Goal: Check status: Check status

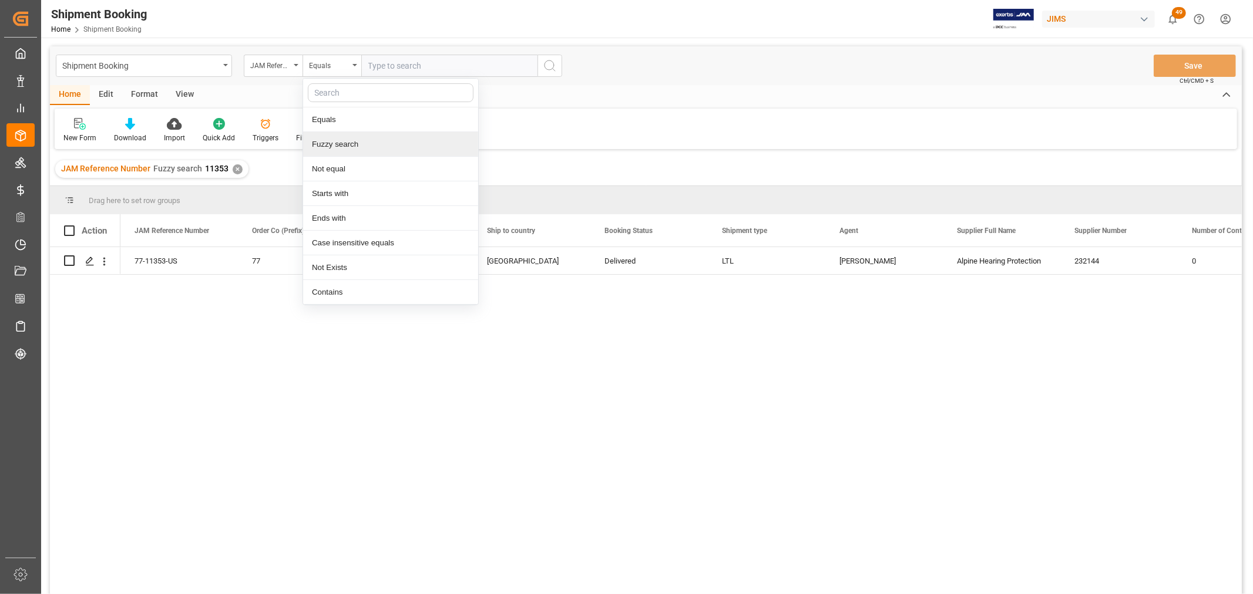
click at [338, 147] on div "Fuzzy search" at bounding box center [390, 144] width 175 height 25
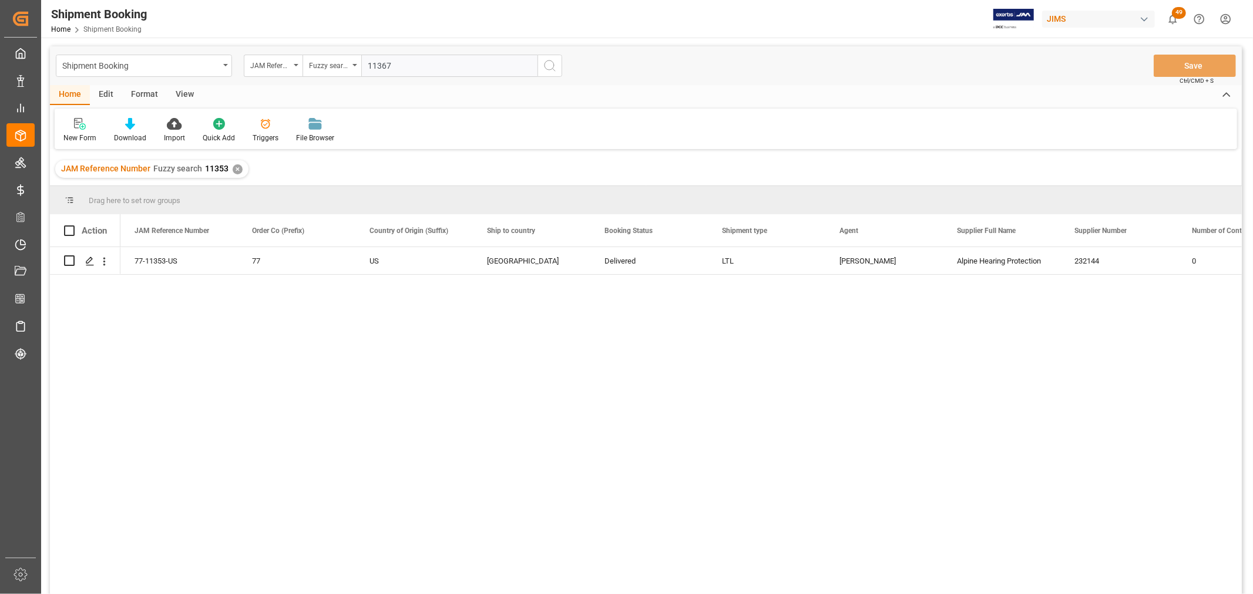
type input "11367"
click at [544, 63] on icon "search button" at bounding box center [550, 66] width 14 height 14
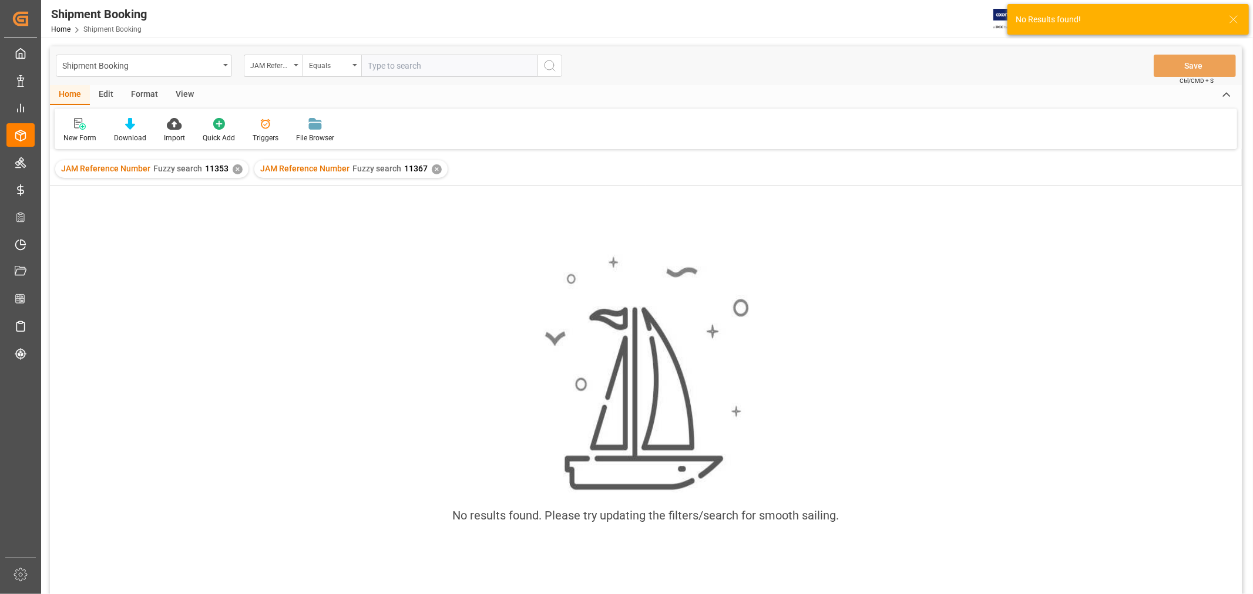
click at [235, 170] on div "✕" at bounding box center [238, 169] width 10 height 10
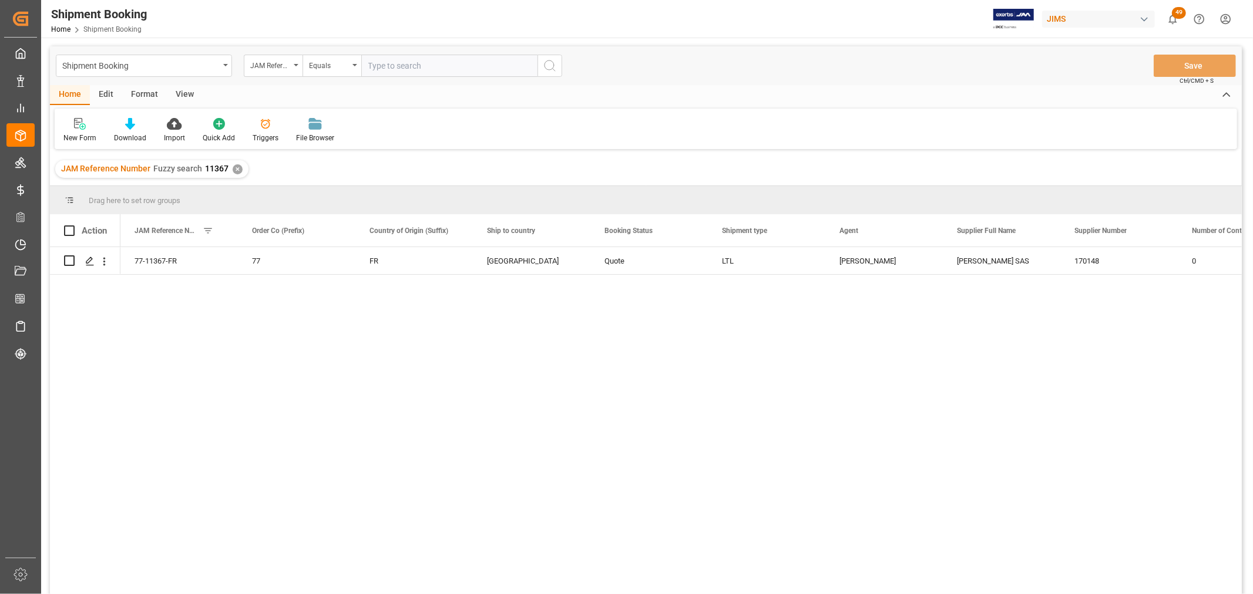
click at [179, 90] on div "View" at bounding box center [185, 95] width 36 height 20
click at [67, 131] on div "Default" at bounding box center [75, 130] width 41 height 26
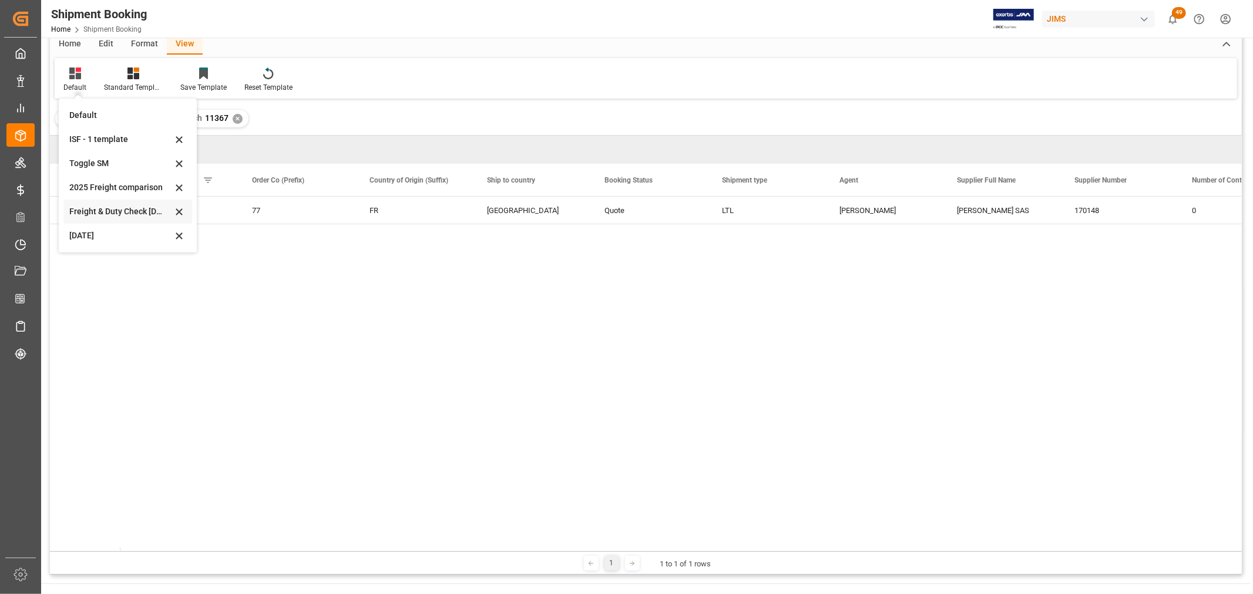
scroll to position [130, 0]
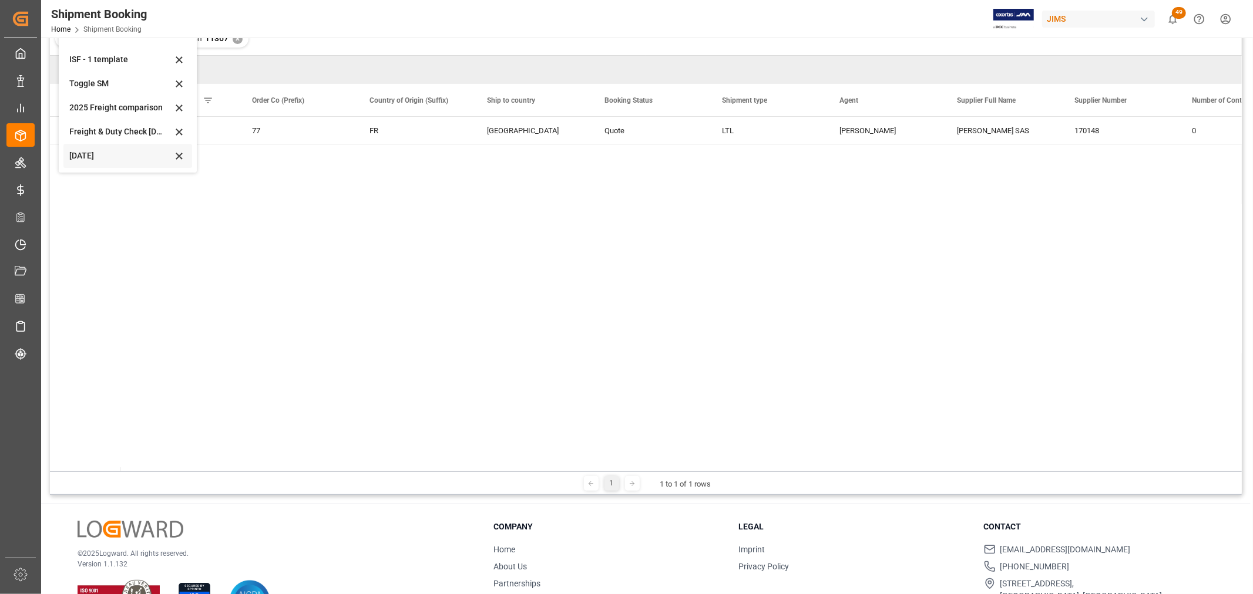
click at [81, 156] on div "[DATE]" at bounding box center [120, 156] width 103 height 12
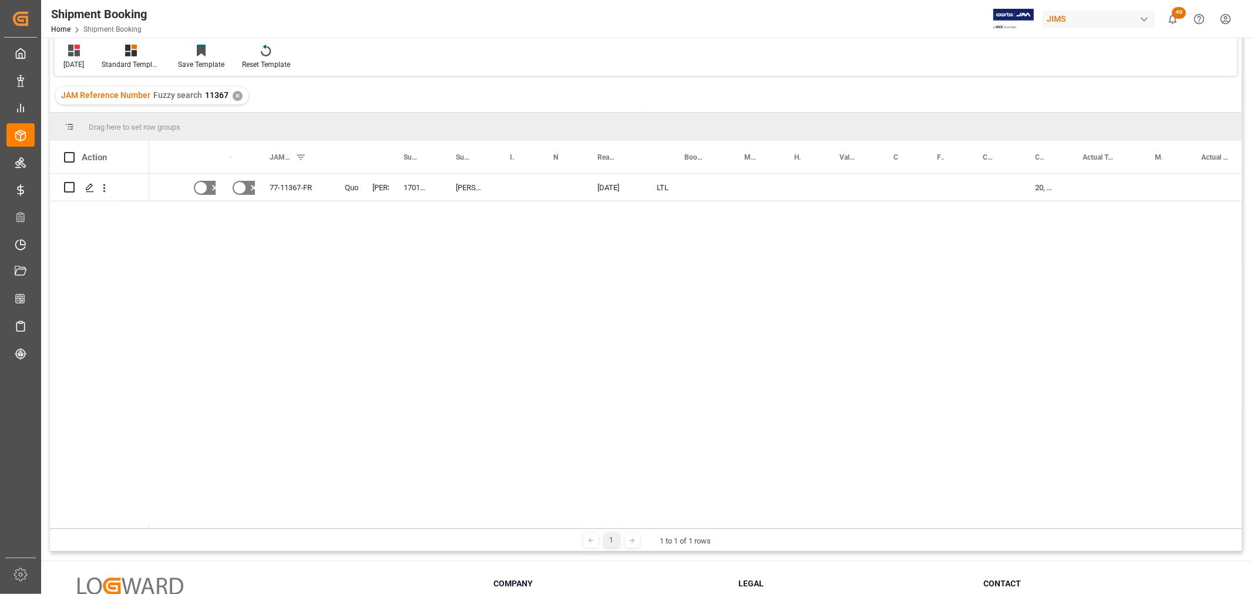
scroll to position [0, 0]
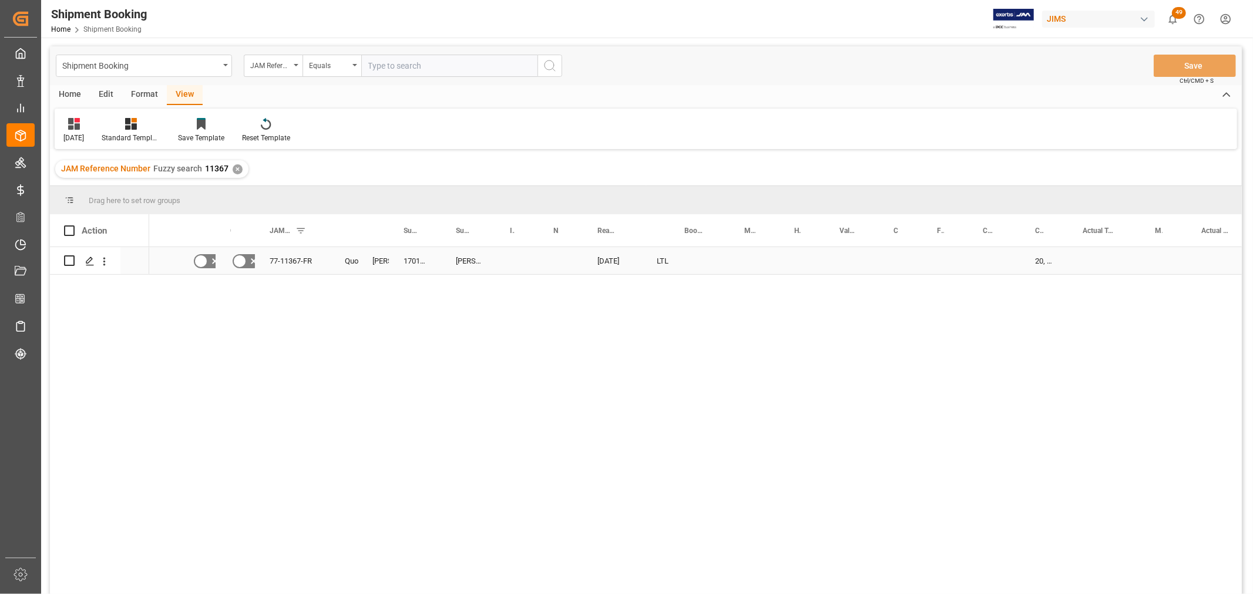
click at [1095, 247] on div "Press SPACE to select this row." at bounding box center [1104, 260] width 72 height 27
click at [1093, 262] on div "Press SPACE to select this row." at bounding box center [1104, 260] width 72 height 27
click at [1107, 268] on input "Press SPACE to select this row." at bounding box center [1104, 268] width 53 height 22
type input "242"
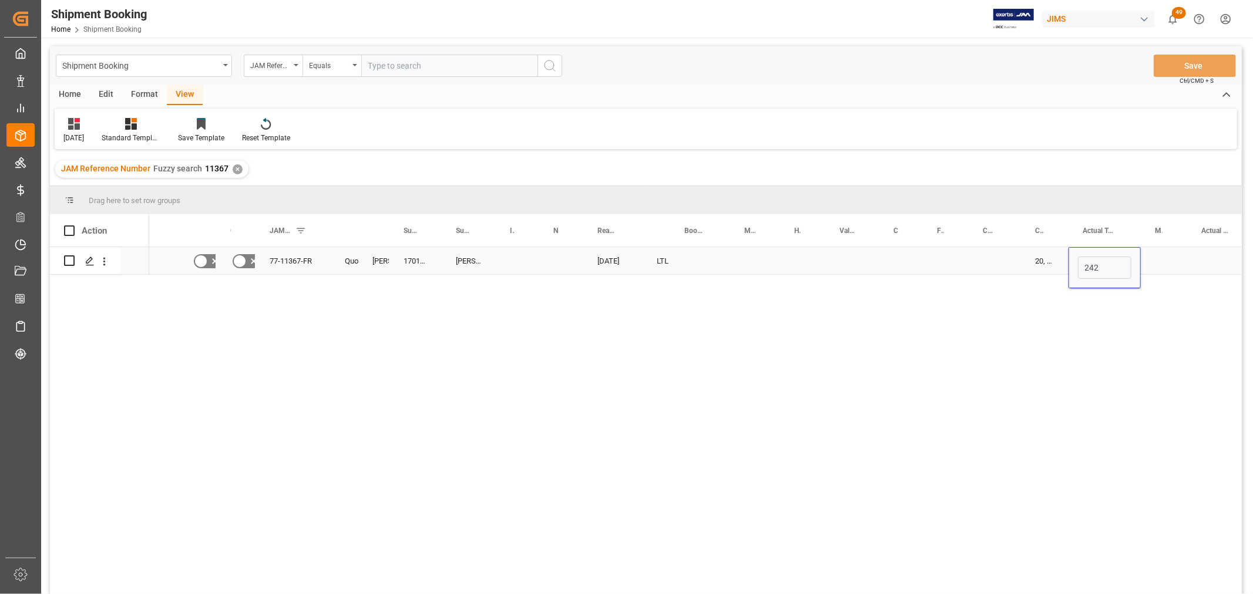
click at [1155, 269] on div "Press SPACE to select this row." at bounding box center [1163, 260] width 46 height 27
click at [1157, 261] on div "Press SPACE to select this row." at bounding box center [1163, 260] width 46 height 27
click at [1160, 268] on icon "open menu" at bounding box center [1165, 268] width 14 height 14
click at [1157, 304] on div "KG" at bounding box center [1163, 301] width 26 height 41
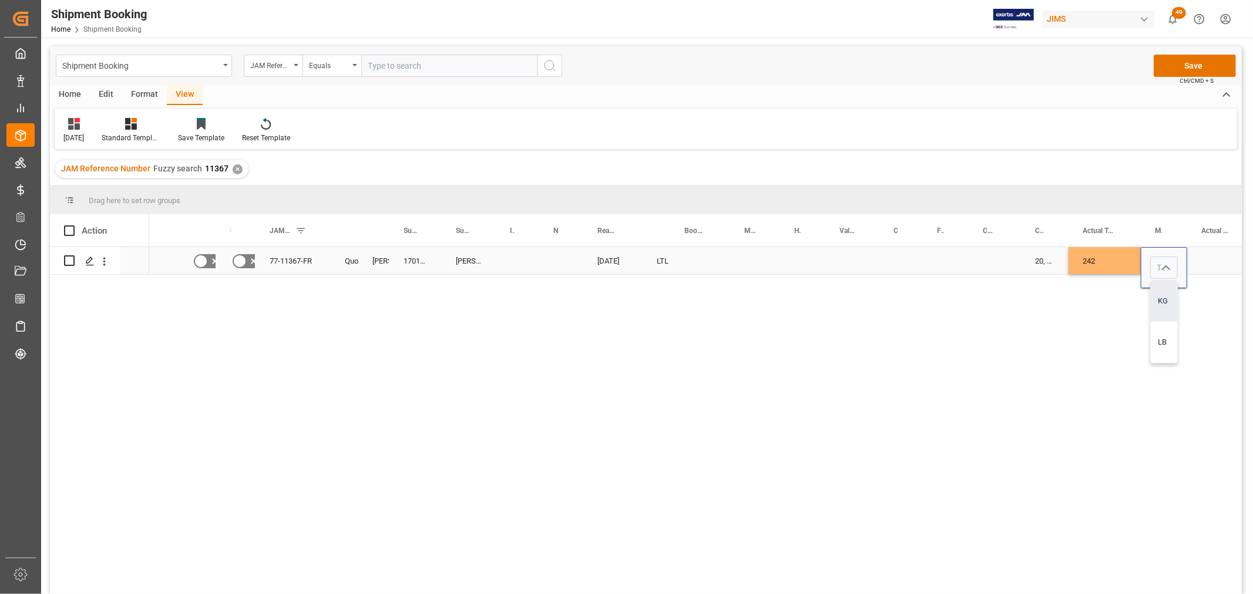
type input "KG"
click at [1000, 263] on div "Press SPACE to select this row." at bounding box center [994, 260] width 52 height 27
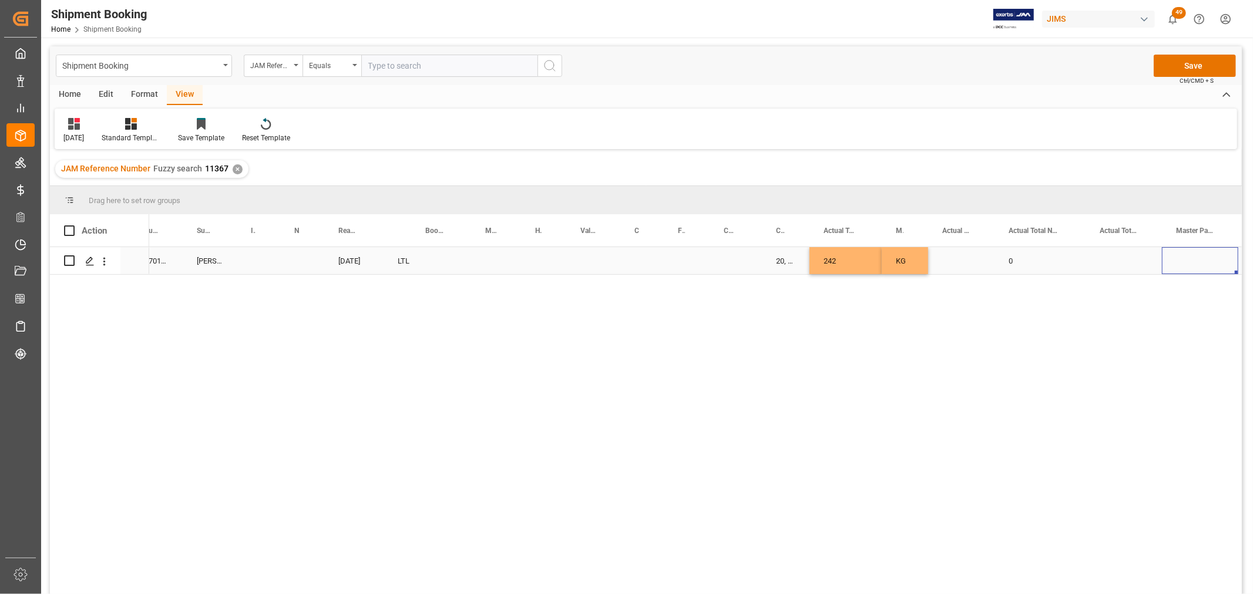
scroll to position [0, 325]
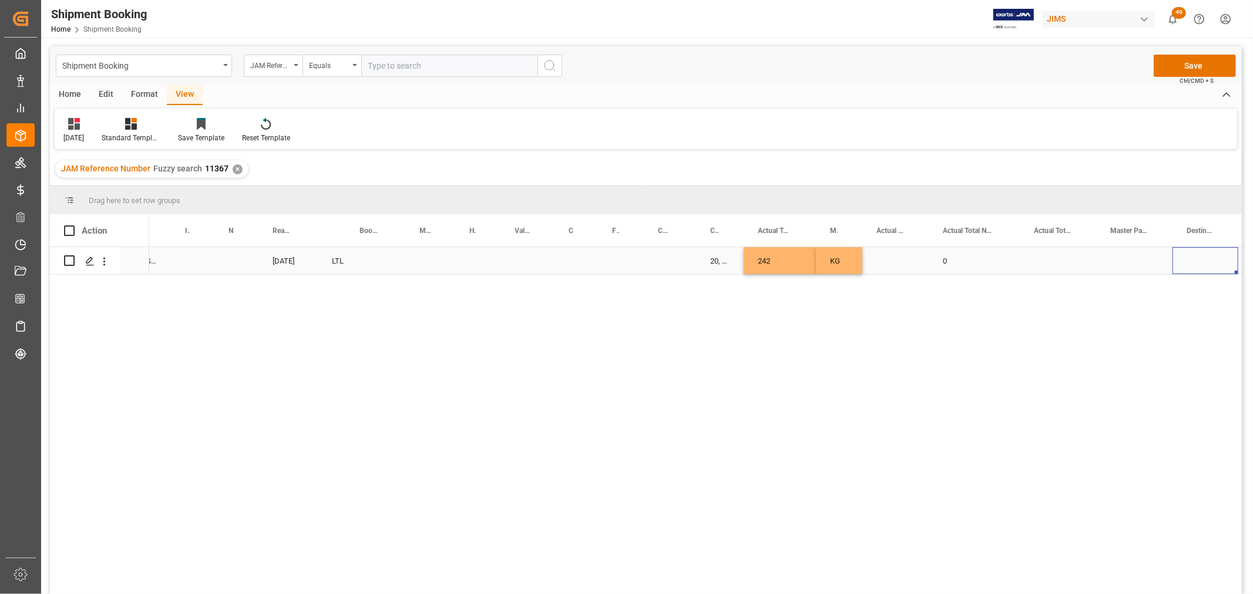
click at [881, 255] on div "Press SPACE to select this row." at bounding box center [895, 260] width 66 height 27
click at [882, 264] on input "Press SPACE to select this row." at bounding box center [895, 268] width 48 height 22
type input "4"
click at [654, 263] on div "Press SPACE to select this row." at bounding box center [670, 260] width 52 height 27
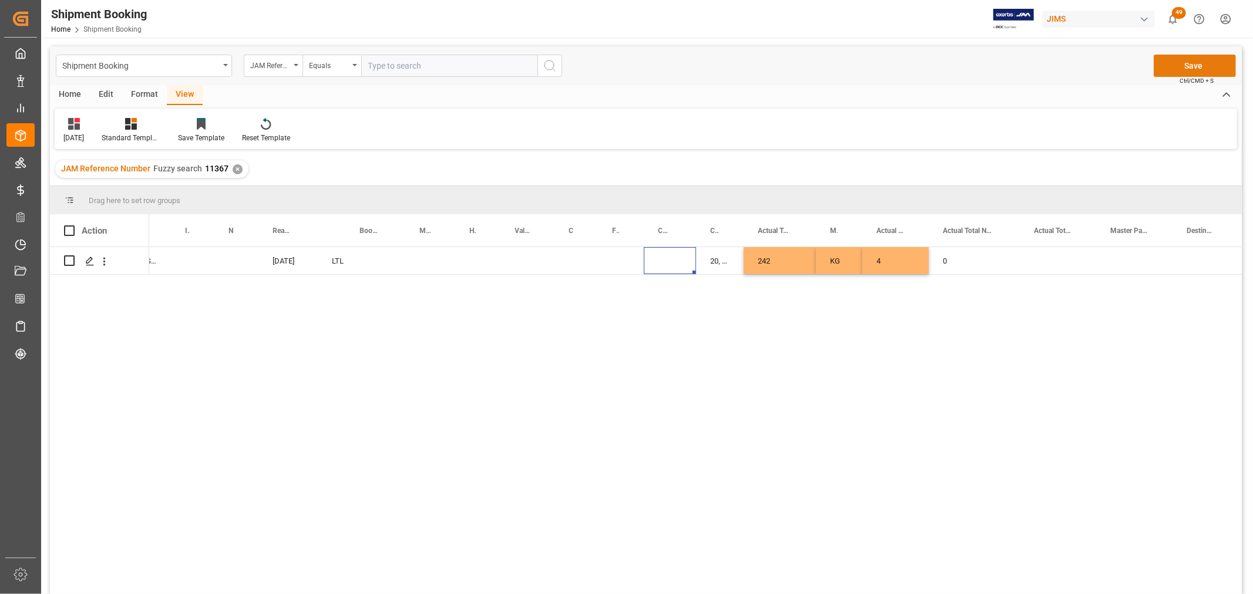
click at [1170, 60] on button "Save" at bounding box center [1194, 66] width 82 height 22
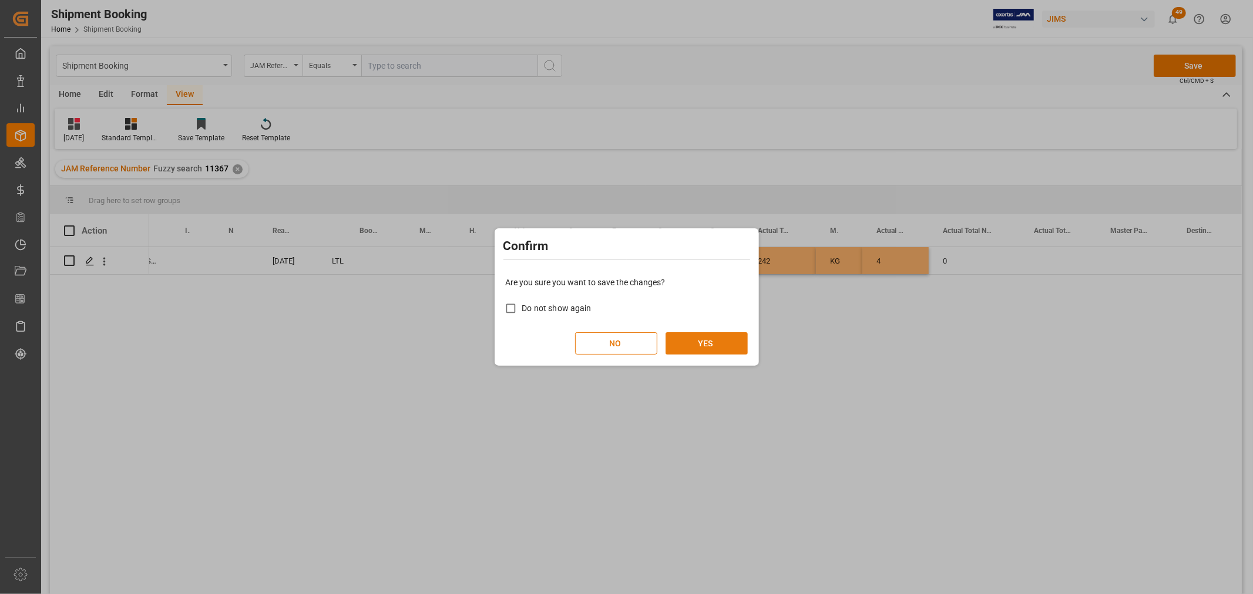
click at [701, 342] on button "YES" at bounding box center [706, 343] width 82 height 22
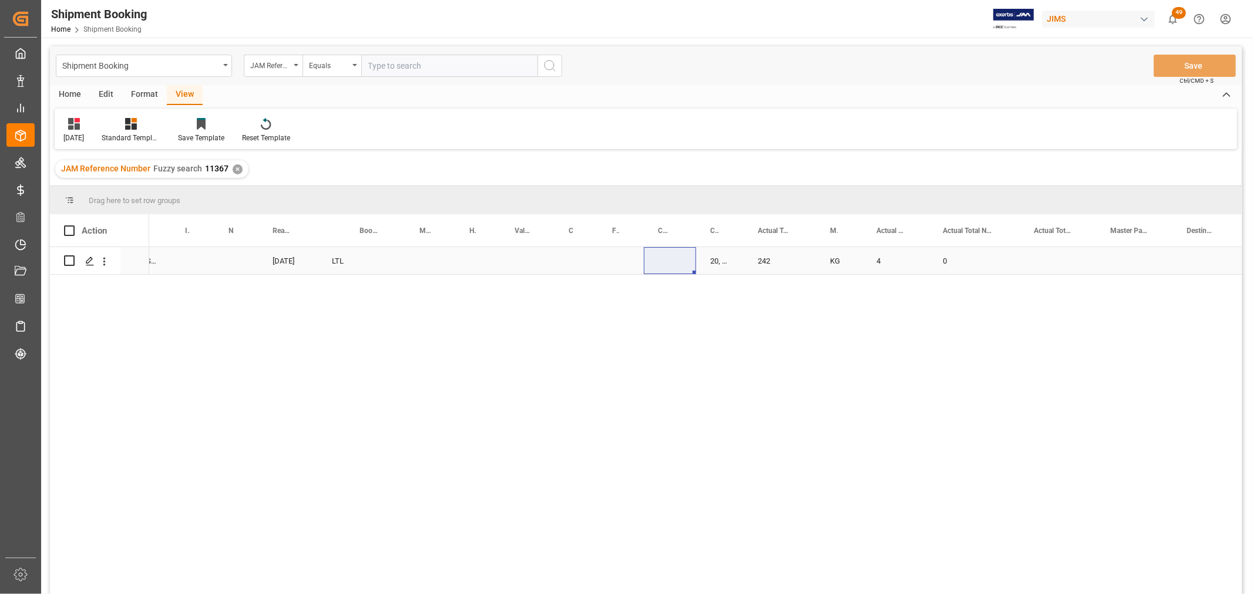
click at [987, 260] on div "0" at bounding box center [973, 260] width 91 height 27
click at [473, 260] on div "Press SPACE to select this row." at bounding box center [489, 260] width 46 height 27
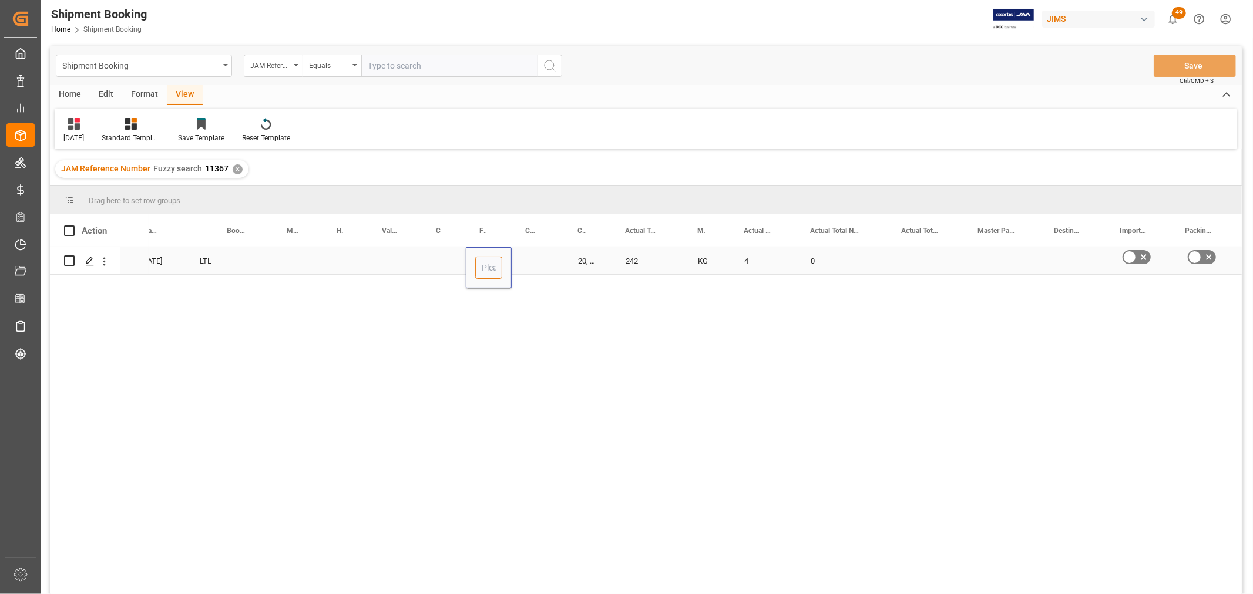
click at [478, 262] on input "Press SPACE to select this row." at bounding box center [488, 268] width 27 height 22
type input "1468"
click at [526, 258] on div "Press SPACE to select this row." at bounding box center [538, 260] width 52 height 27
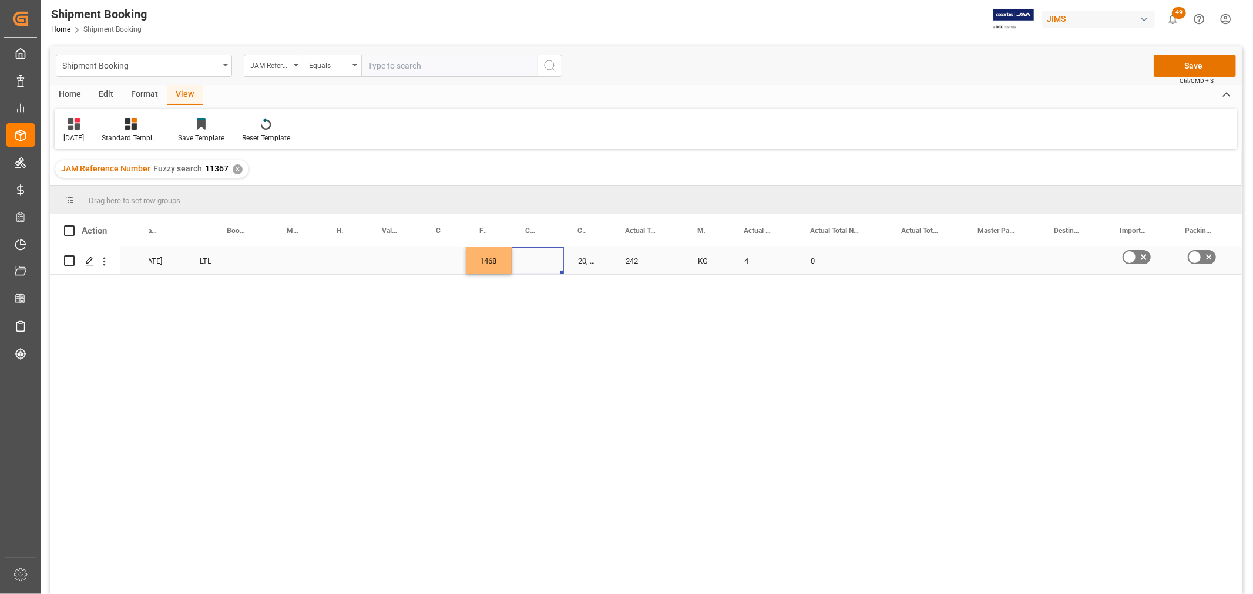
click at [526, 258] on div "Press SPACE to select this row." at bounding box center [538, 260] width 52 height 27
click at [530, 260] on input "Press SPACE to select this row." at bounding box center [537, 268] width 33 height 22
type input "USD"
click at [442, 253] on div "Press SPACE to select this row." at bounding box center [443, 260] width 43 height 27
click at [1204, 63] on button "Save" at bounding box center [1194, 66] width 82 height 22
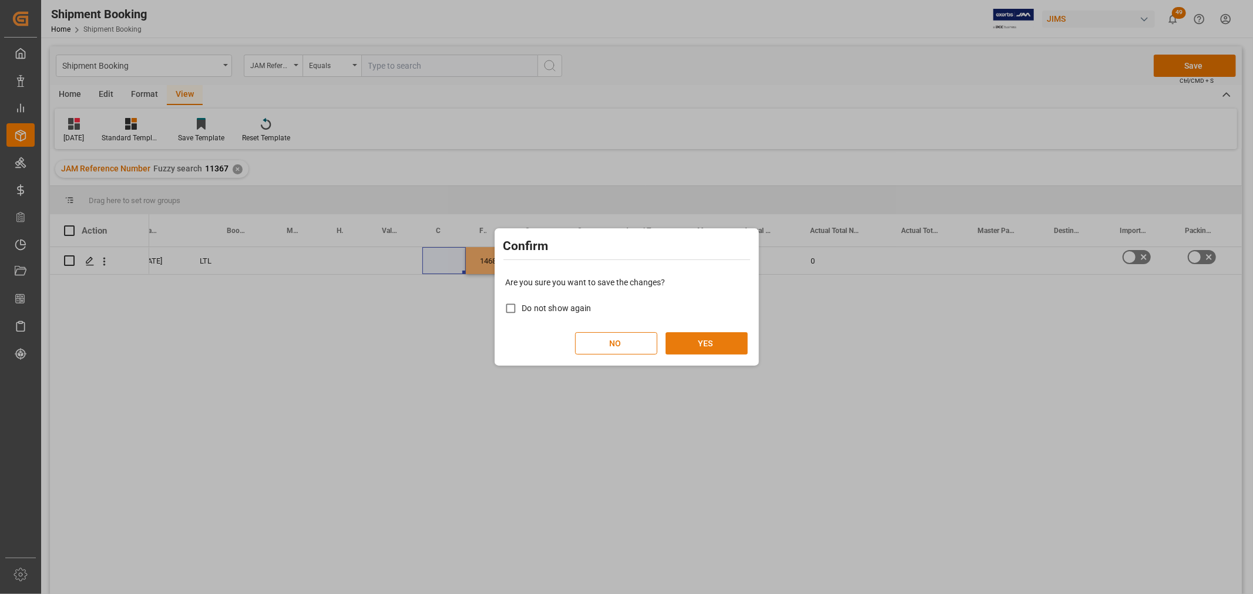
click at [707, 336] on button "YES" at bounding box center [706, 343] width 82 height 22
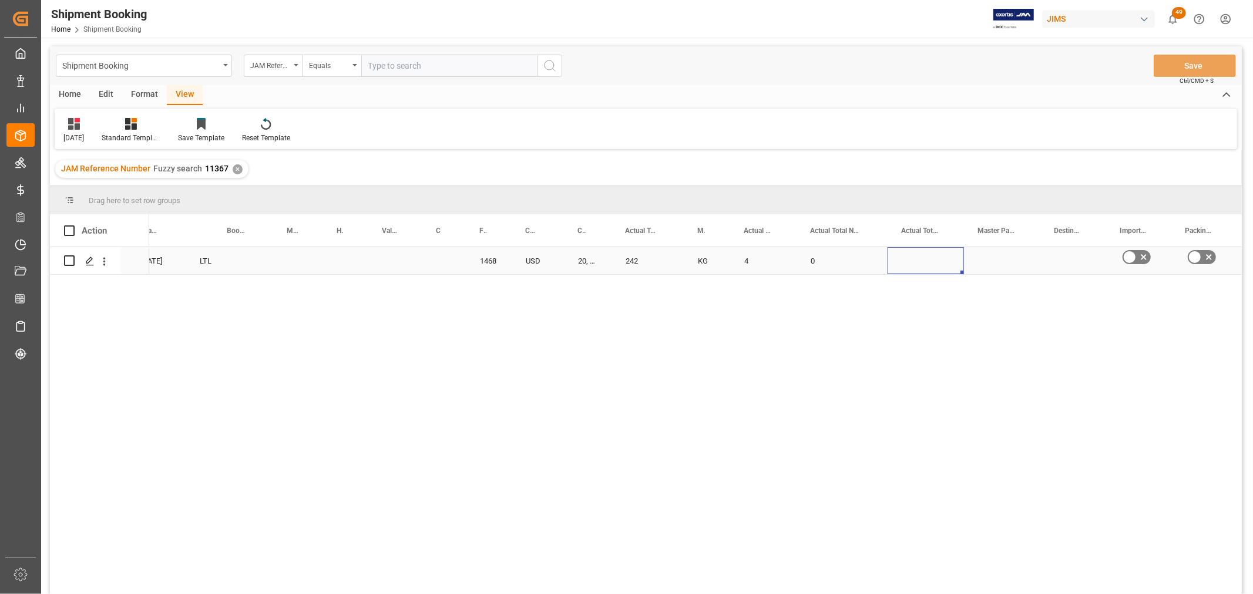
click at [906, 258] on div "Press SPACE to select this row." at bounding box center [925, 260] width 76 height 27
click at [912, 265] on input "Press SPACE to select this row." at bounding box center [926, 268] width 58 height 22
type input "1.680"
click at [968, 266] on div "Press SPACE to select this row." at bounding box center [1002, 260] width 76 height 27
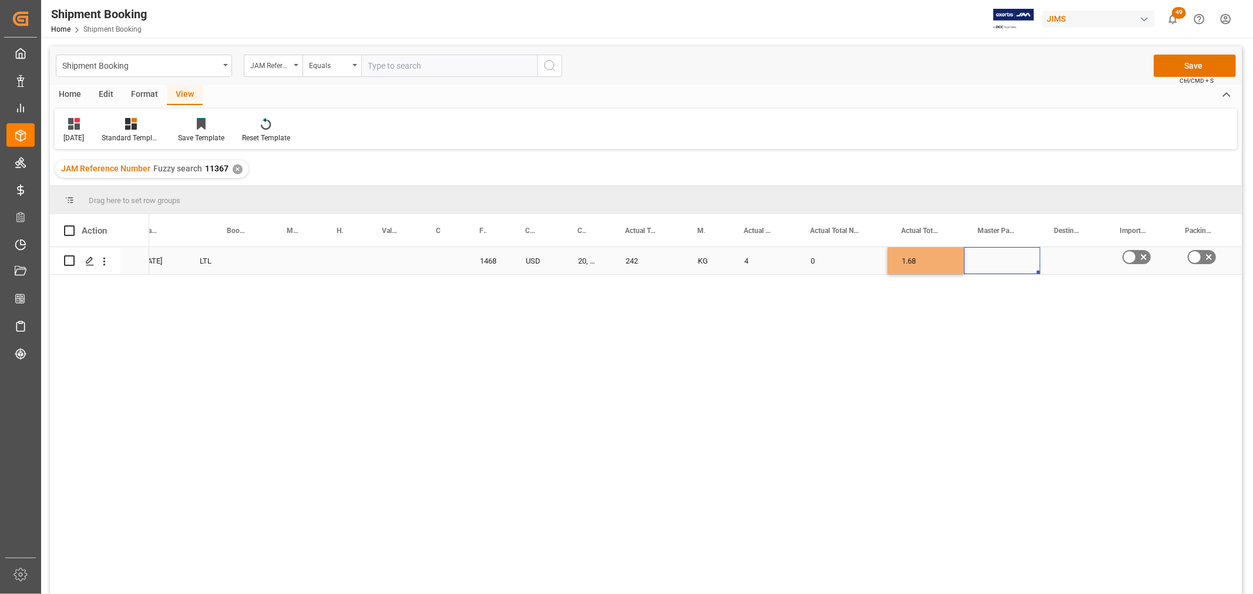
click at [1008, 255] on div "Press SPACE to select this row." at bounding box center [1002, 260] width 76 height 27
click at [1019, 267] on polyline "open menu" at bounding box center [1018, 269] width 7 height 4
click at [1008, 303] on div "CBM" at bounding box center [1002, 301] width 56 height 41
type input "CBM"
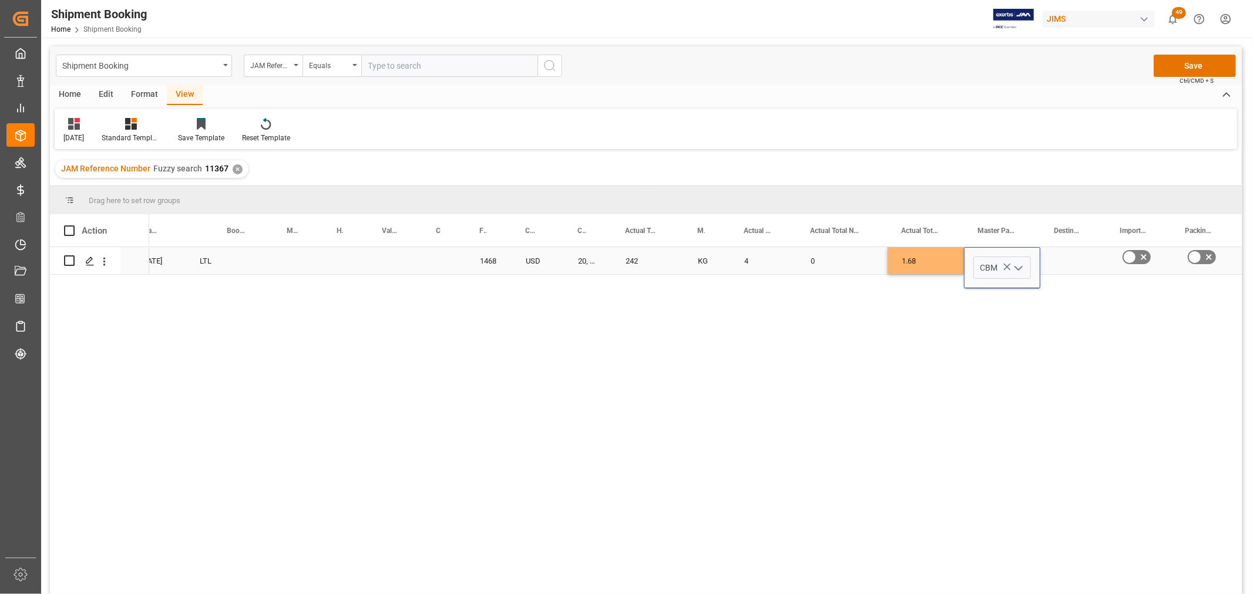
click at [1064, 257] on div "Press SPACE to select this row." at bounding box center [1073, 260] width 66 height 27
click at [1198, 63] on button "Save" at bounding box center [1194, 66] width 82 height 22
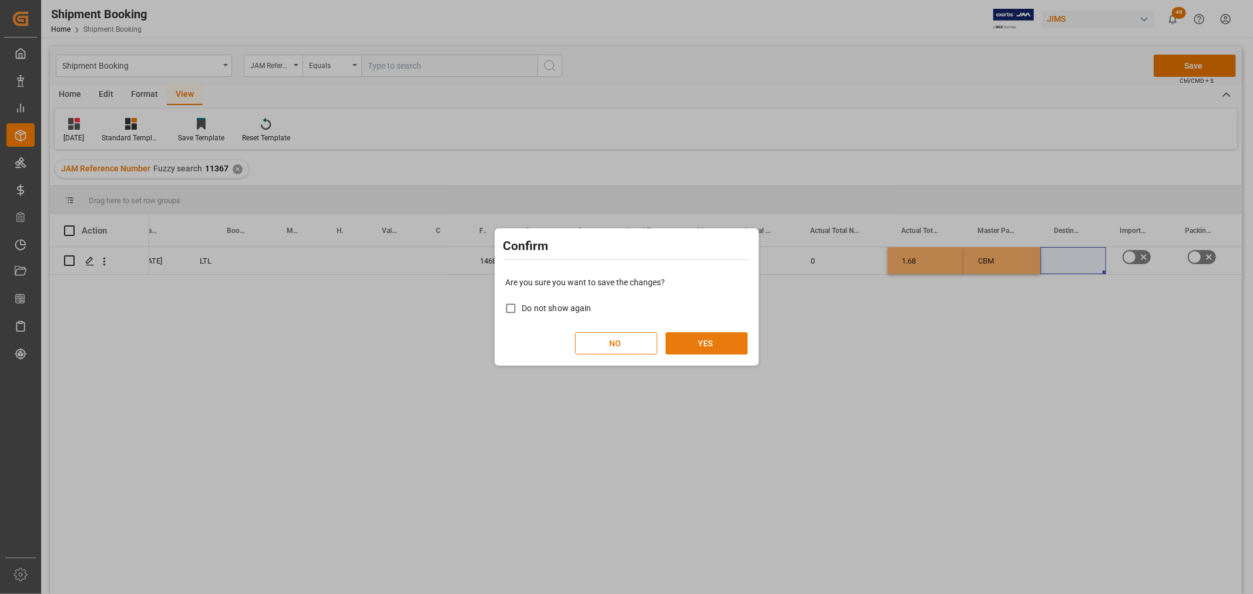
click at [709, 345] on button "YES" at bounding box center [706, 343] width 82 height 22
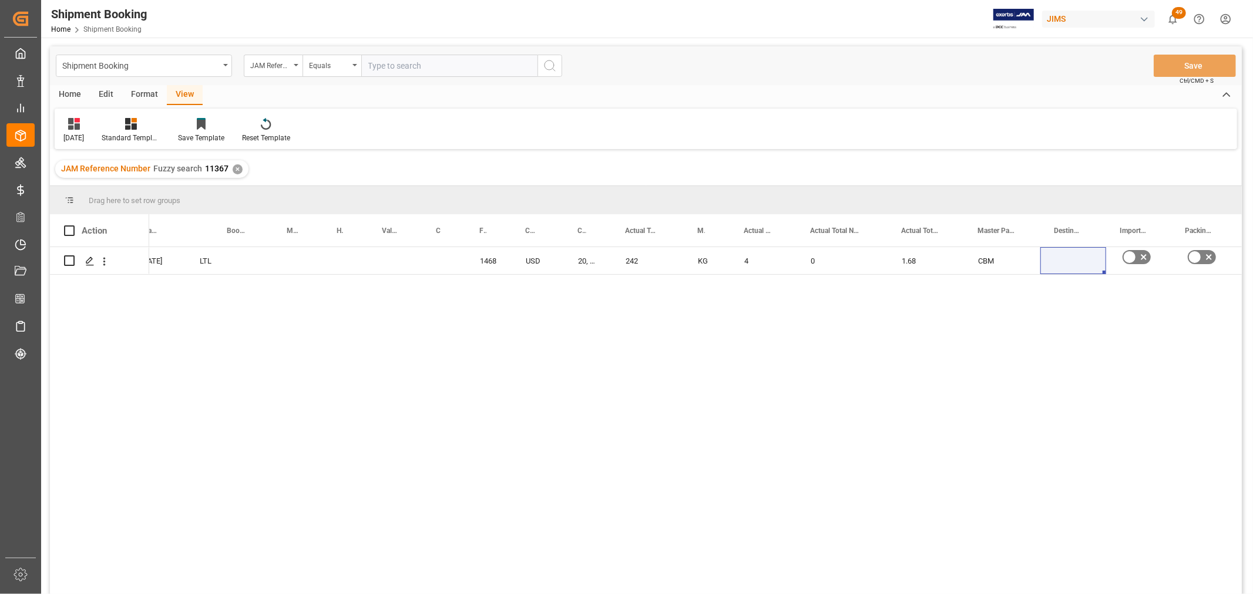
click at [664, 406] on div "Vandoren SAS 10-03-2025 LTL 1468 USD 20, 40, 40HQ, 45, 53 242 KG 4 0 1.68 CBM N…" at bounding box center [695, 424] width 1092 height 355
click at [273, 260] on div "Press SPACE to select this row." at bounding box center [298, 260] width 50 height 27
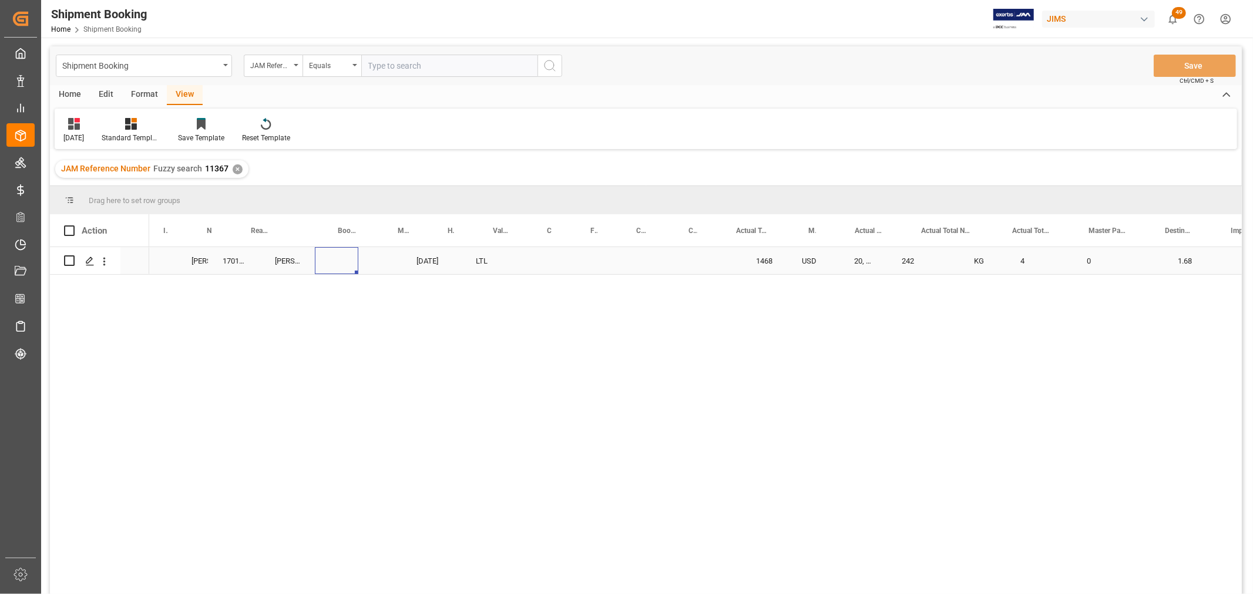
scroll to position [0, 0]
click at [90, 262] on icon "Press SPACE to select this row." at bounding box center [89, 261] width 9 height 9
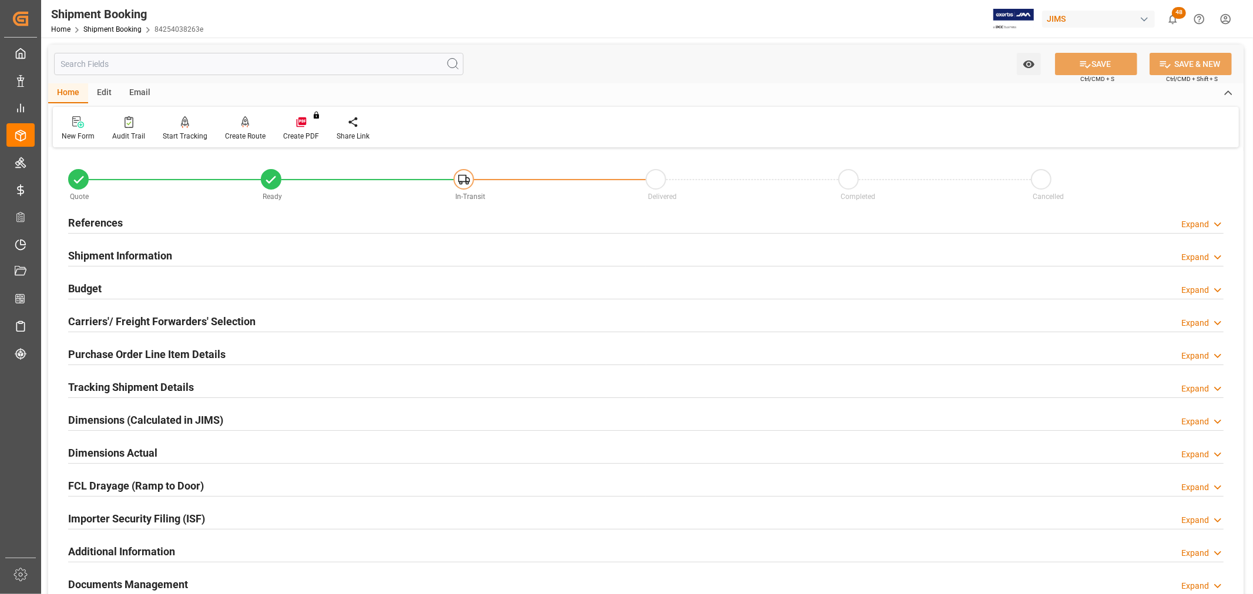
click at [109, 320] on h2 "Carriers'/ Freight Forwarders' Selection" at bounding box center [161, 322] width 187 height 16
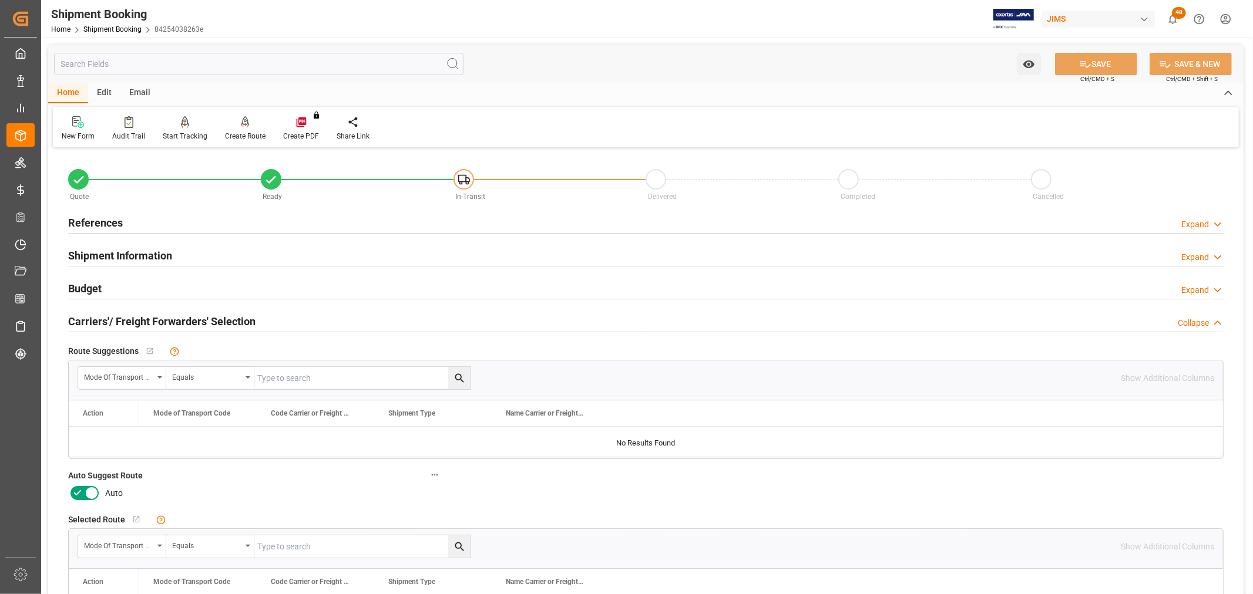
click at [91, 498] on icon at bounding box center [92, 493] width 14 height 14
click at [0, 0] on input "checkbox" at bounding box center [0, 0] width 0 height 0
click at [1120, 68] on button "SAVE" at bounding box center [1096, 64] width 82 height 22
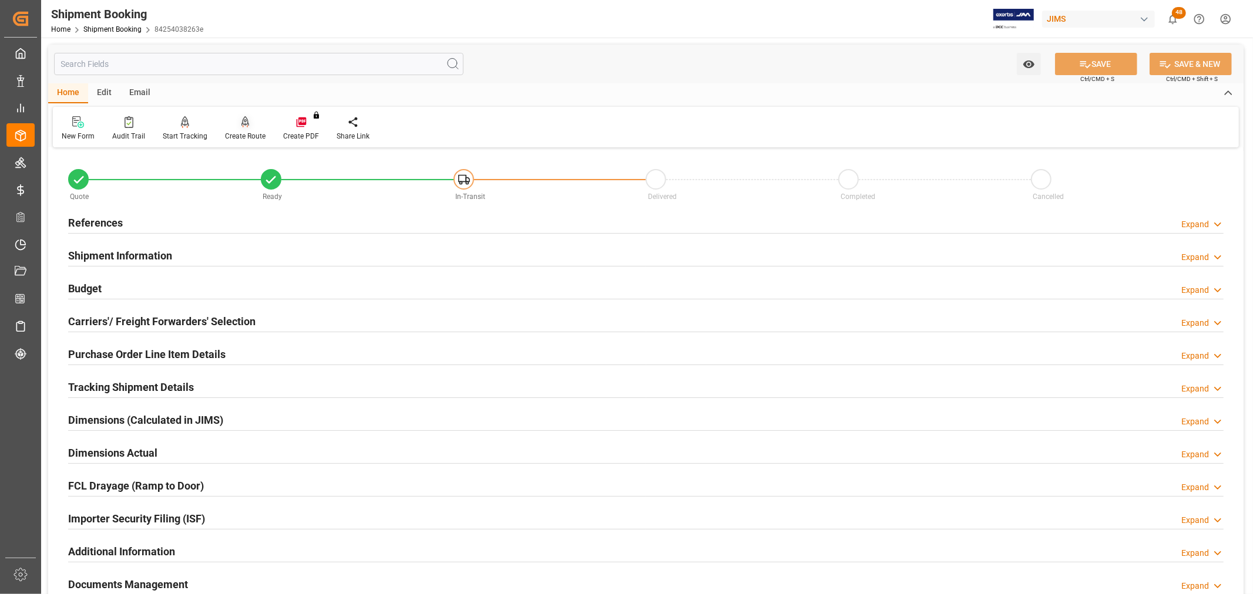
click at [241, 139] on div "Create Route" at bounding box center [245, 136] width 41 height 11
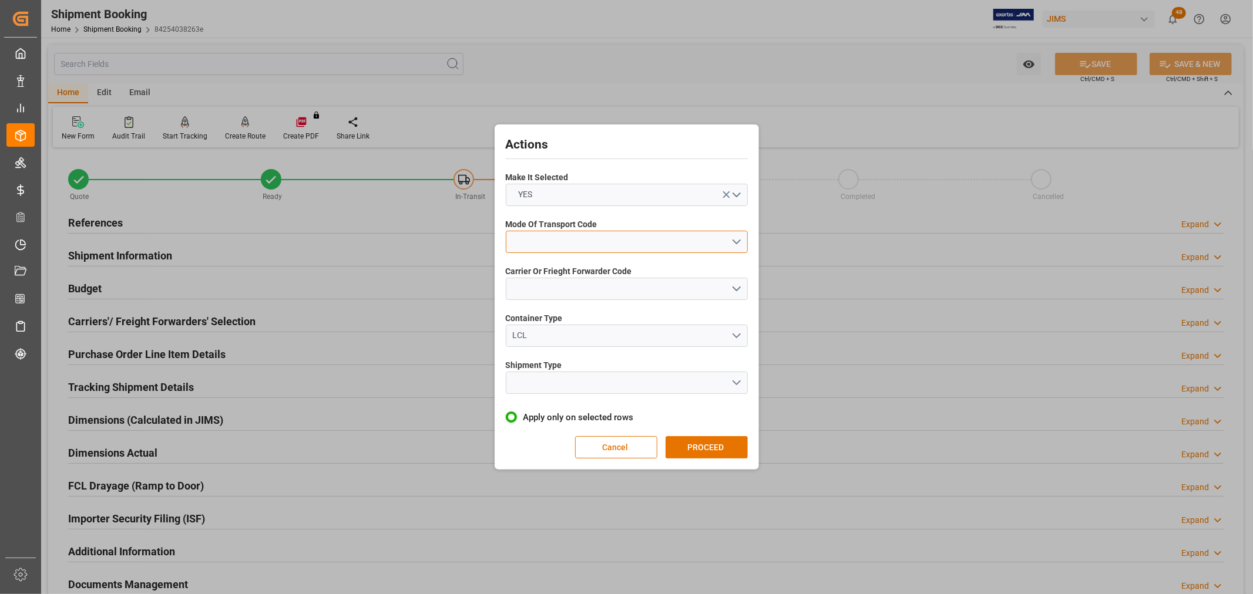
click at [556, 239] on button "open menu" at bounding box center [627, 242] width 242 height 22
click at [546, 318] on div "4- AIR FREIGHT" at bounding box center [626, 319] width 241 height 25
click at [524, 282] on button "open menu" at bounding box center [627, 289] width 242 height 22
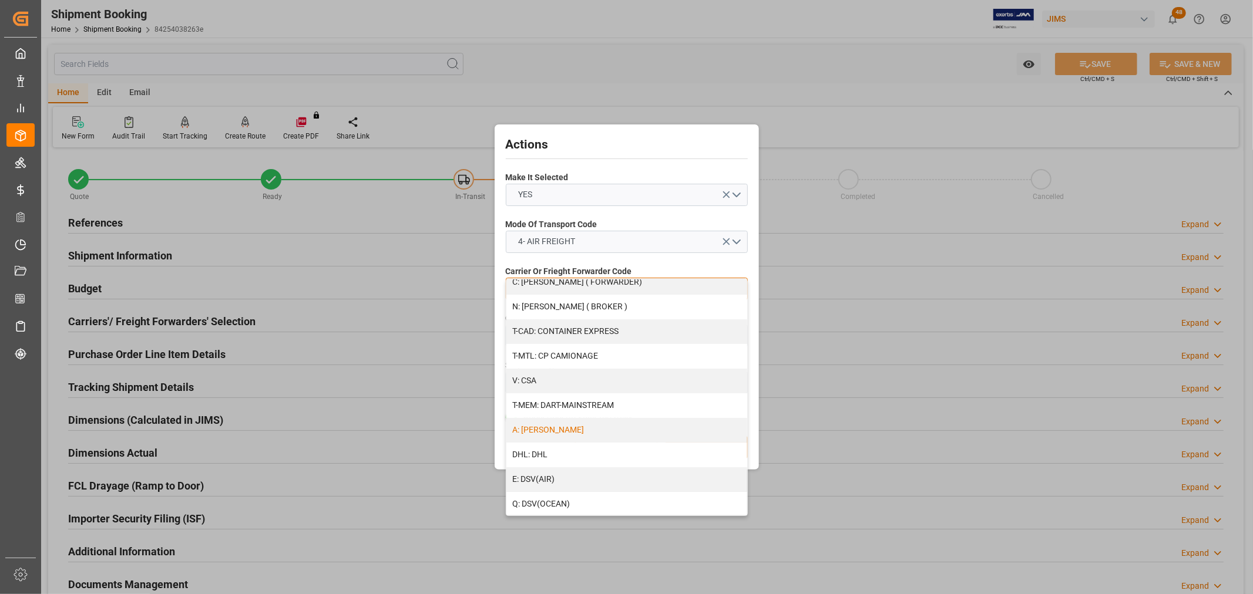
scroll to position [65, 0]
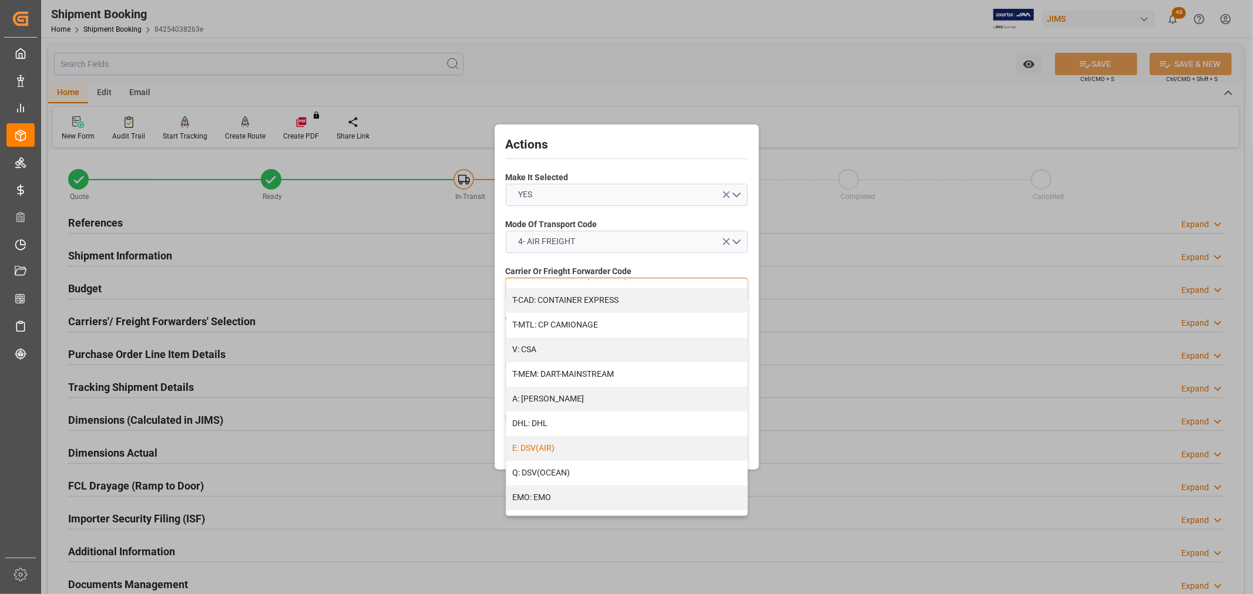
click at [543, 445] on div "E: DSV(AIR)" at bounding box center [626, 448] width 241 height 25
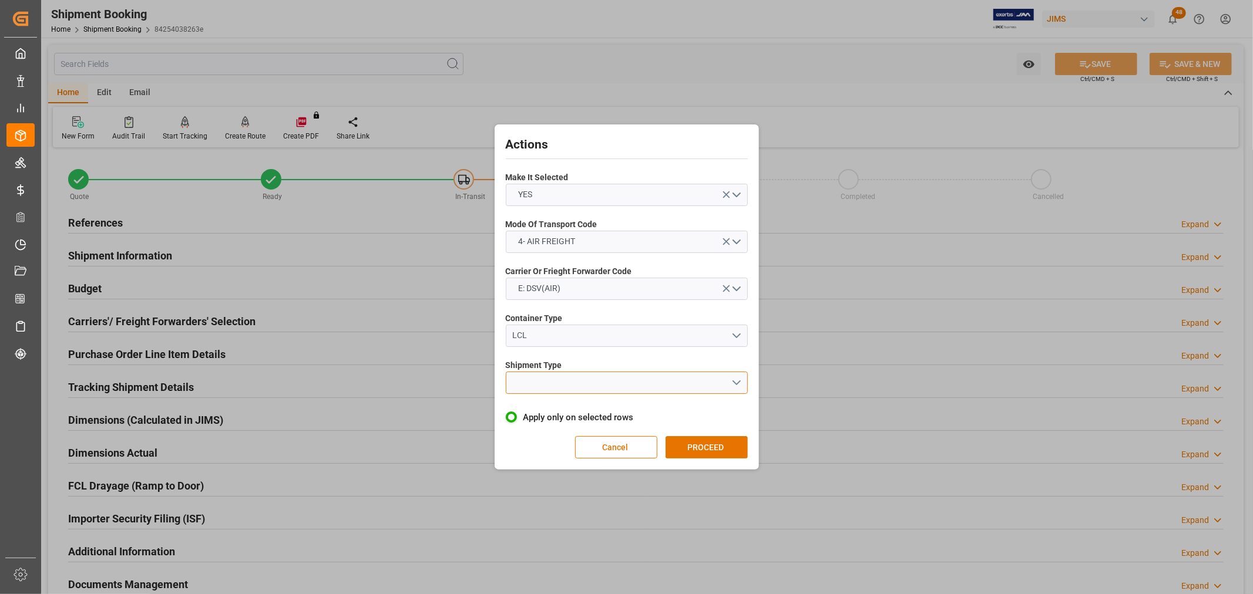
click at [520, 377] on button "open menu" at bounding box center [627, 383] width 242 height 22
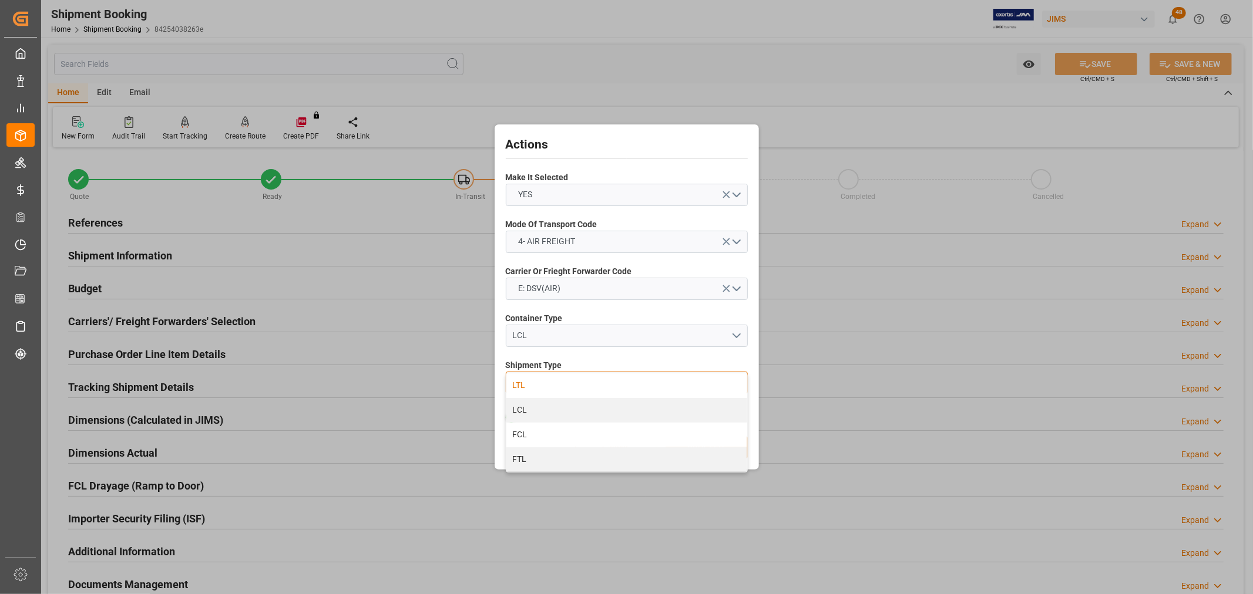
click at [521, 384] on div "LTL" at bounding box center [626, 385] width 241 height 25
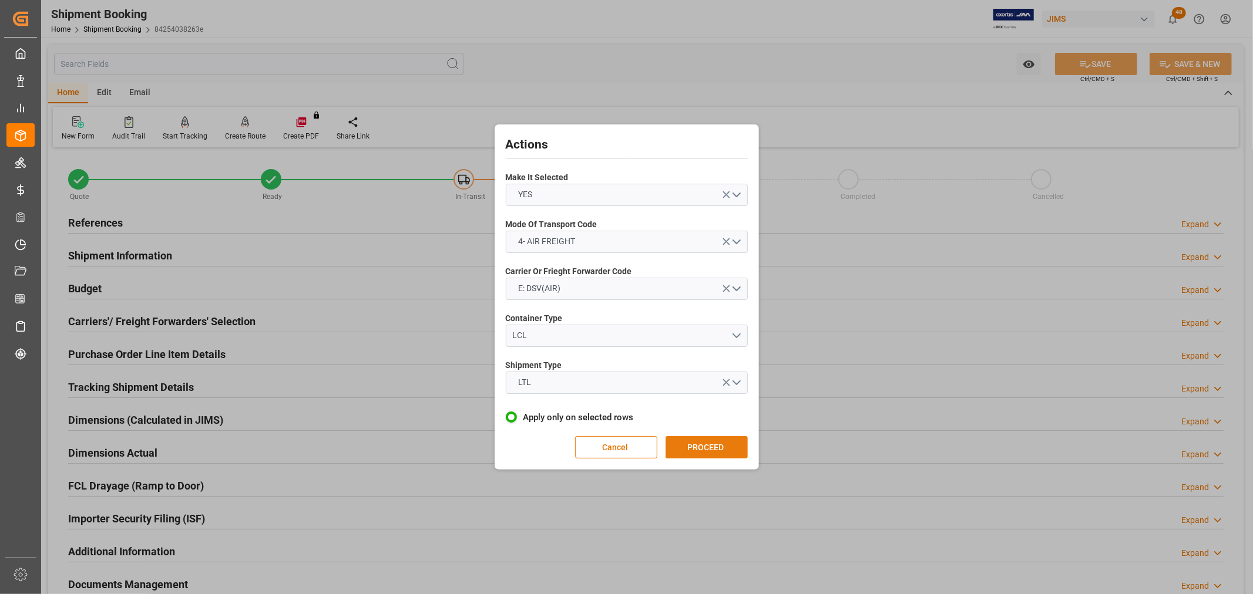
click at [692, 440] on button "PROCEED" at bounding box center [706, 447] width 82 height 22
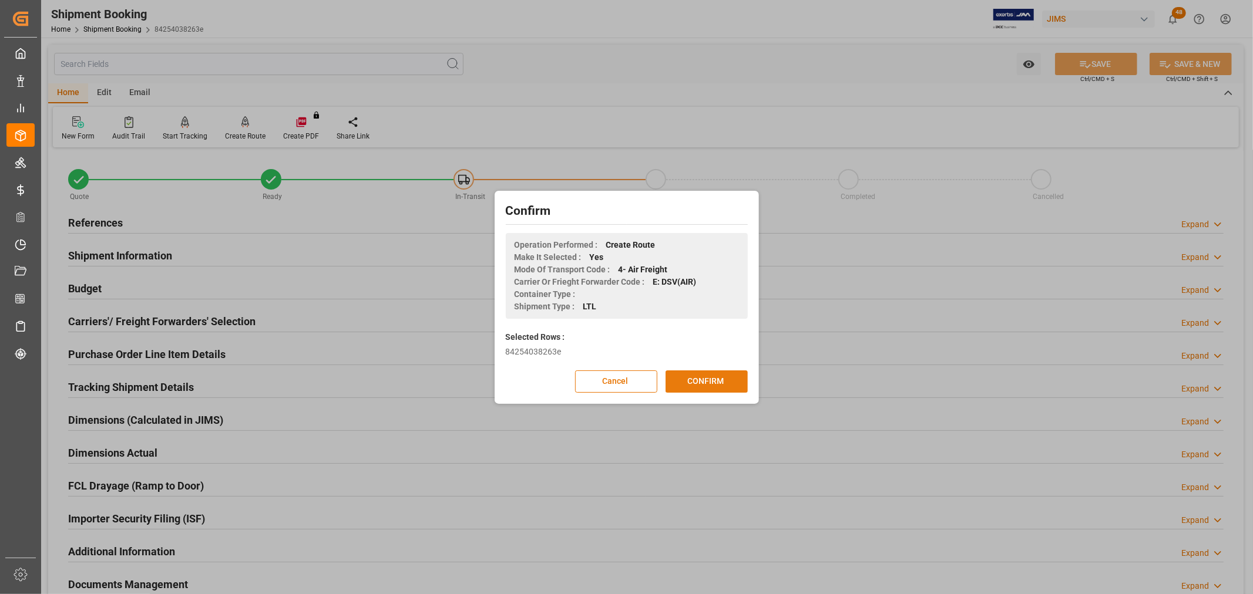
click at [701, 382] on button "CONFIRM" at bounding box center [706, 382] width 82 height 22
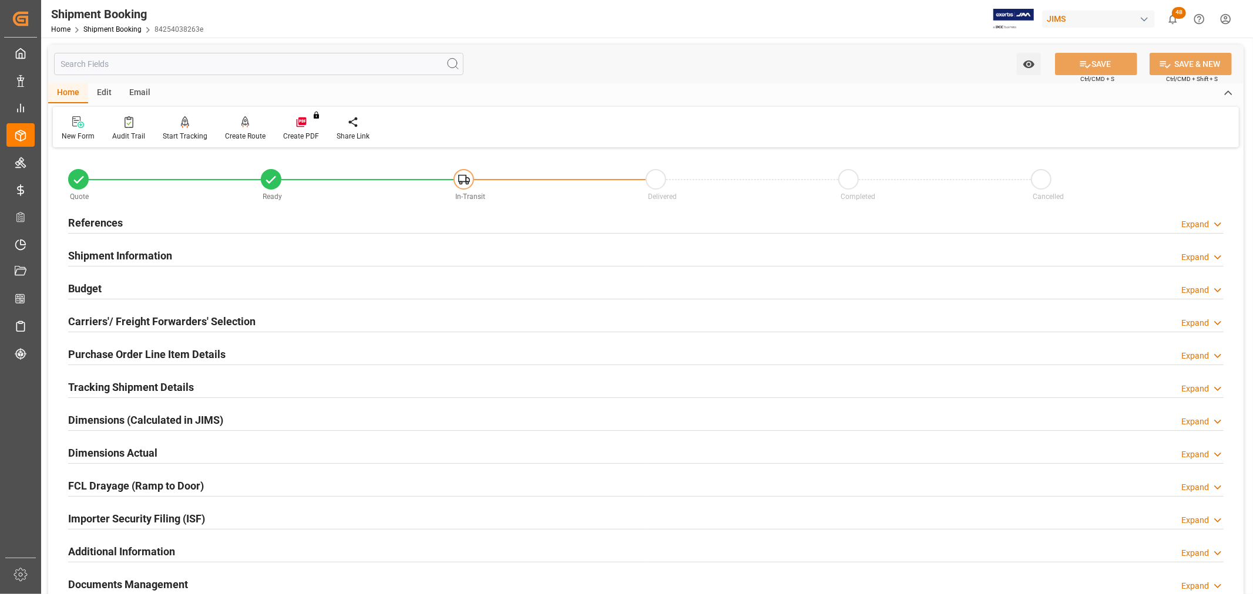
click at [90, 321] on h2 "Carriers'/ Freight Forwarders' Selection" at bounding box center [161, 322] width 187 height 16
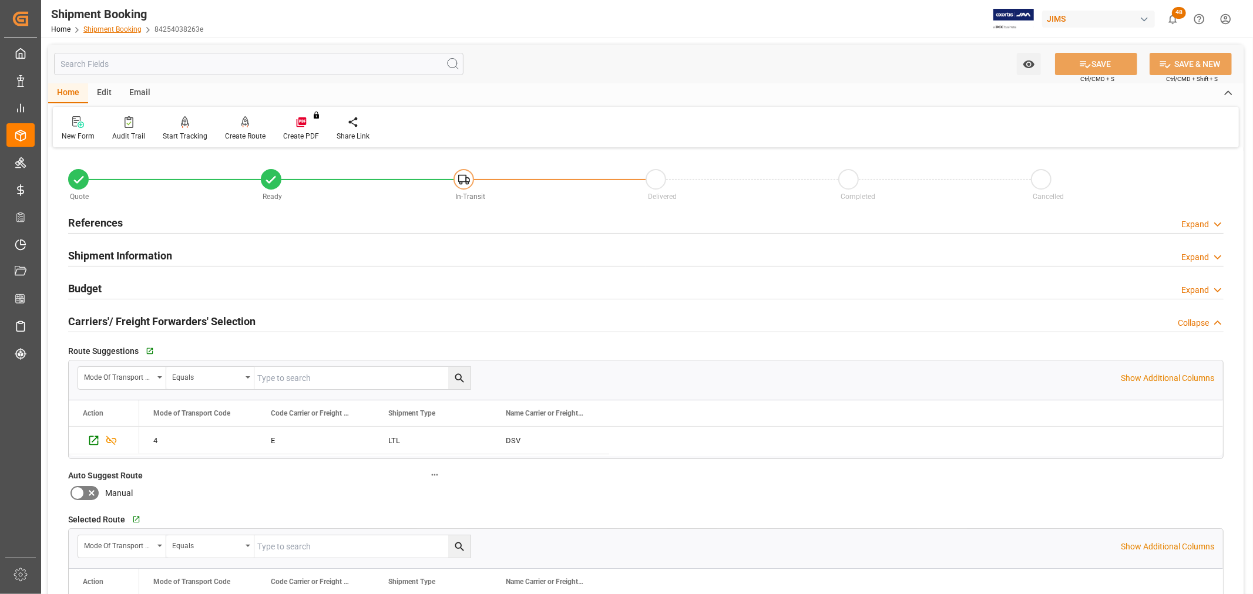
click at [103, 26] on link "Shipment Booking" at bounding box center [112, 29] width 58 height 8
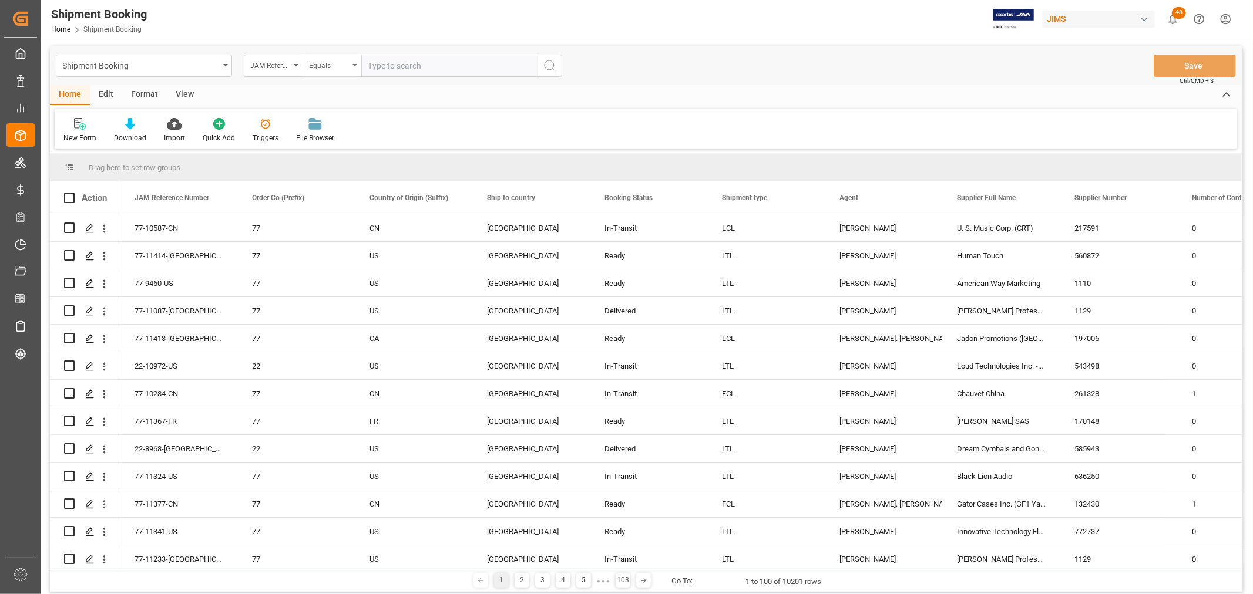
click at [355, 61] on div "Equals" at bounding box center [331, 66] width 59 height 22
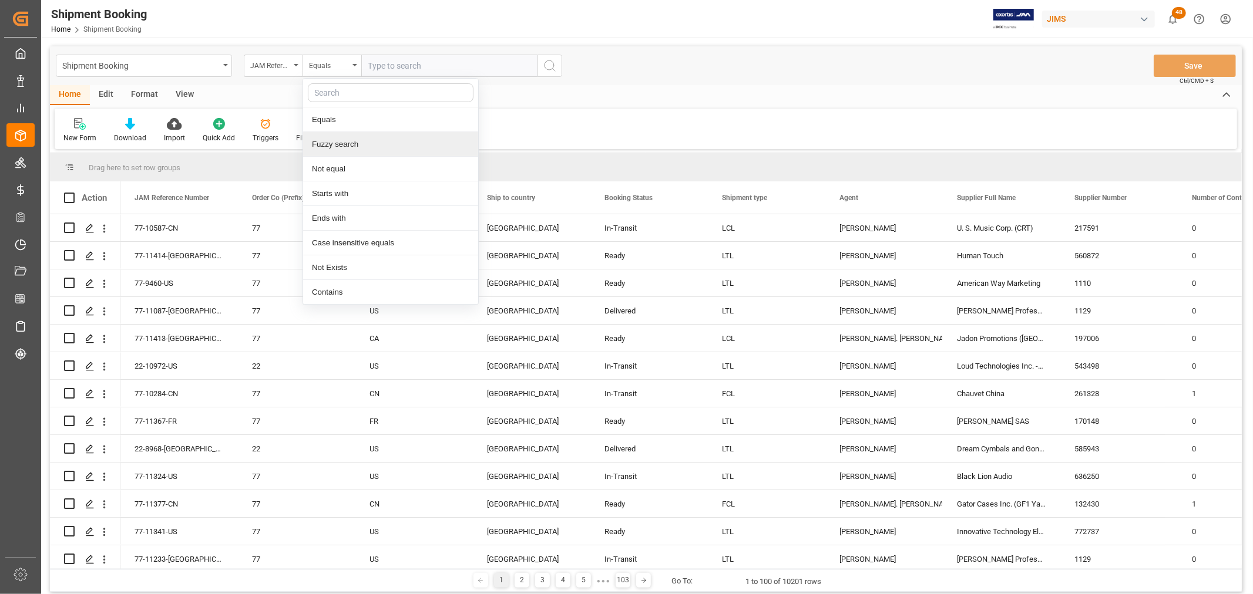
click at [335, 142] on div "Fuzzy search" at bounding box center [390, 144] width 175 height 25
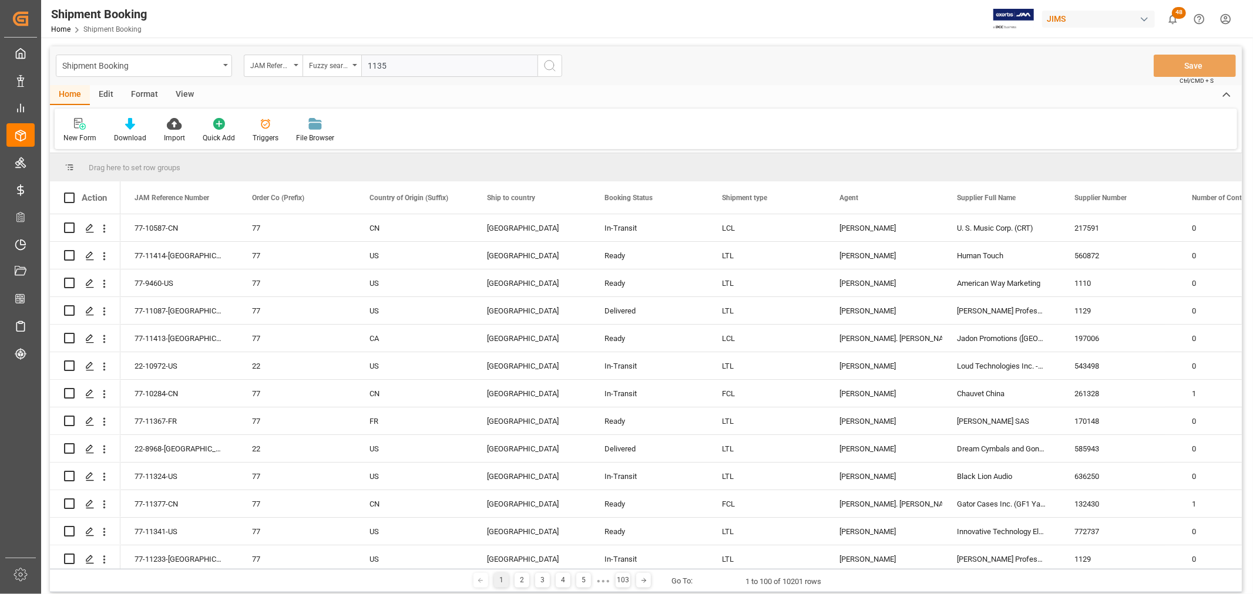
type input "11353"
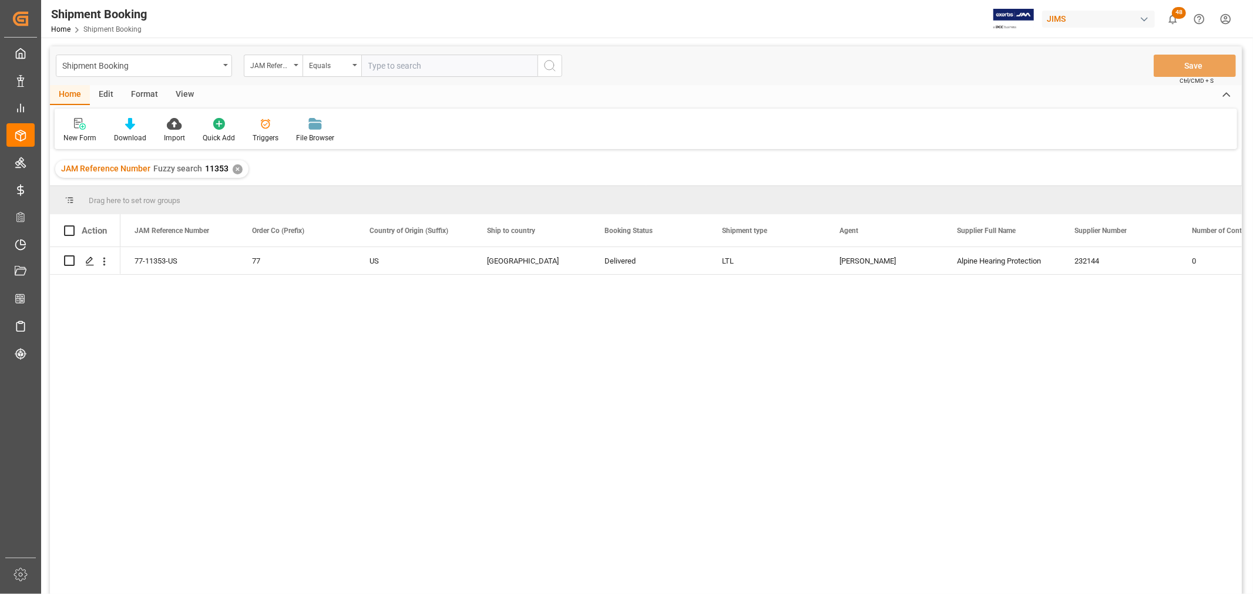
click at [226, 288] on div "77-11353-US 77 US [GEOGRAPHIC_DATA] Delivered LTL [PERSON_NAME] Alpine Hearing …" at bounding box center [680, 424] width 1121 height 355
click at [174, 89] on div "View" at bounding box center [185, 95] width 36 height 20
click at [56, 126] on div "Default" at bounding box center [75, 130] width 41 height 26
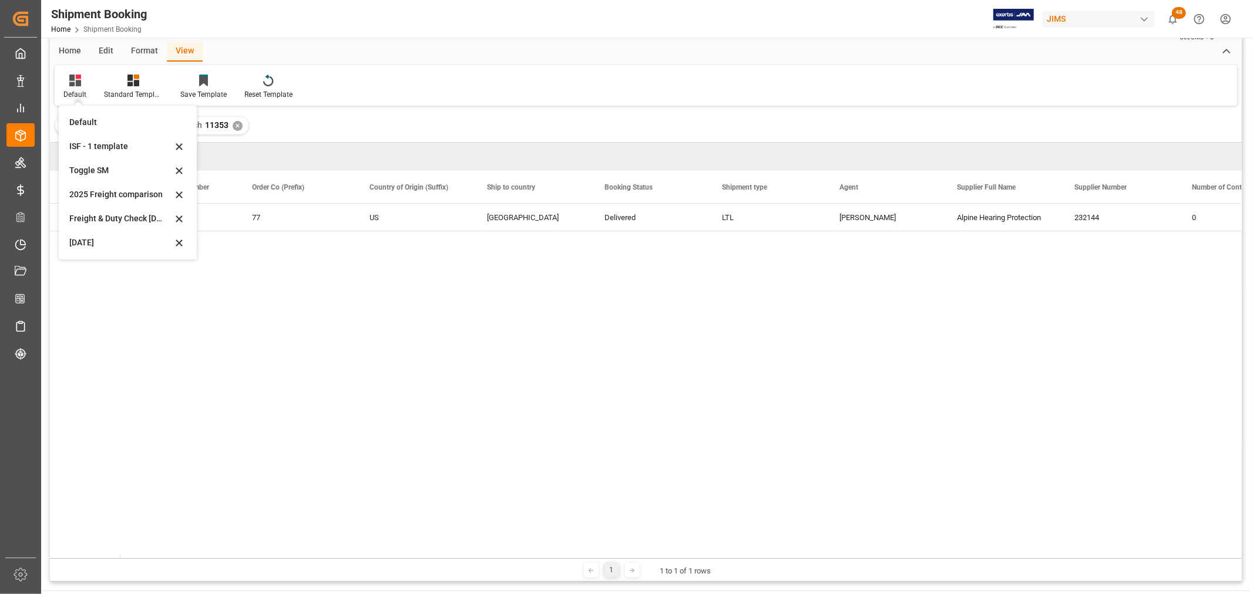
scroll to position [65, 0]
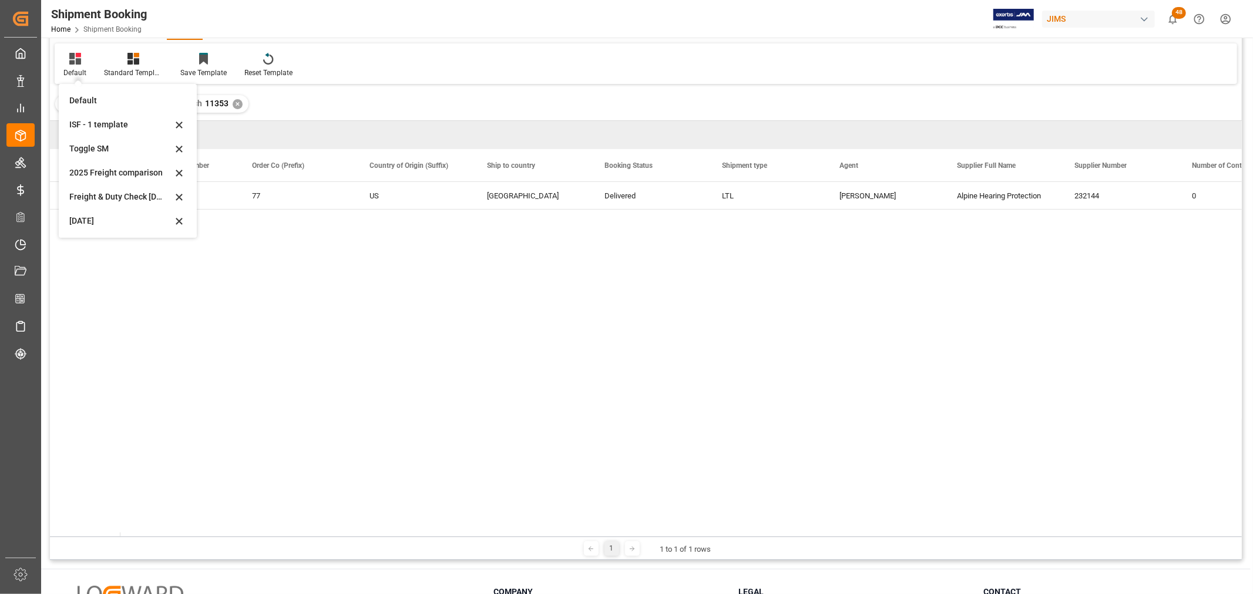
click at [319, 259] on div "77-11353-US 77 US [GEOGRAPHIC_DATA] Delivered LTL [PERSON_NAME] Alpine Hearing …" at bounding box center [680, 359] width 1121 height 355
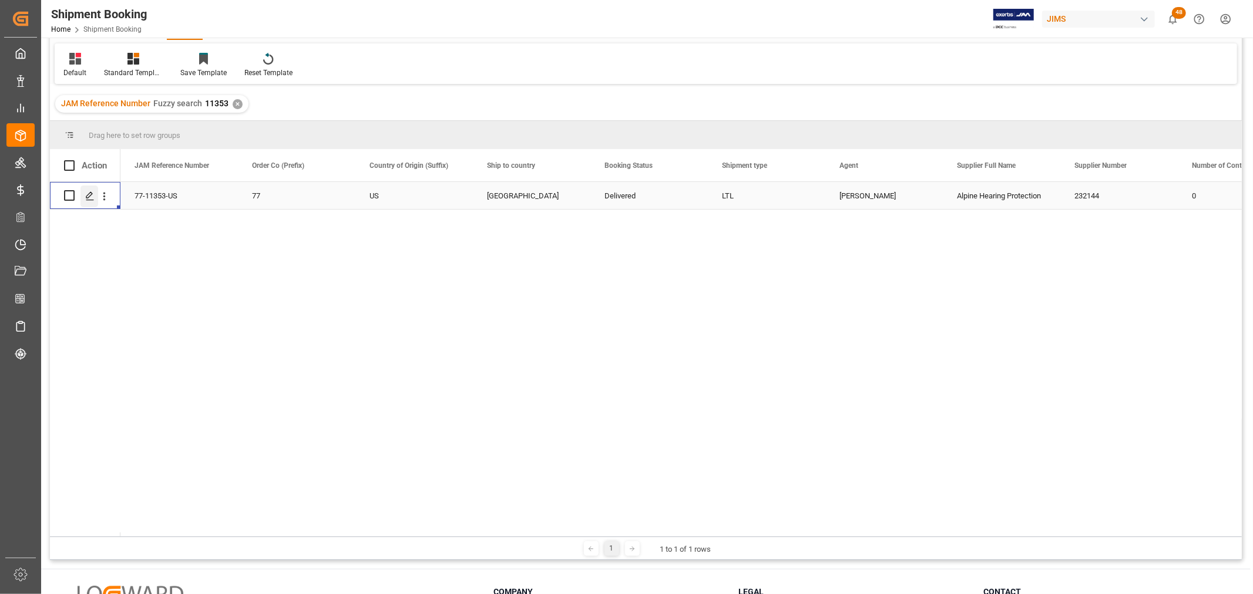
click at [83, 195] on div "Press SPACE to select this row." at bounding box center [89, 197] width 18 height 22
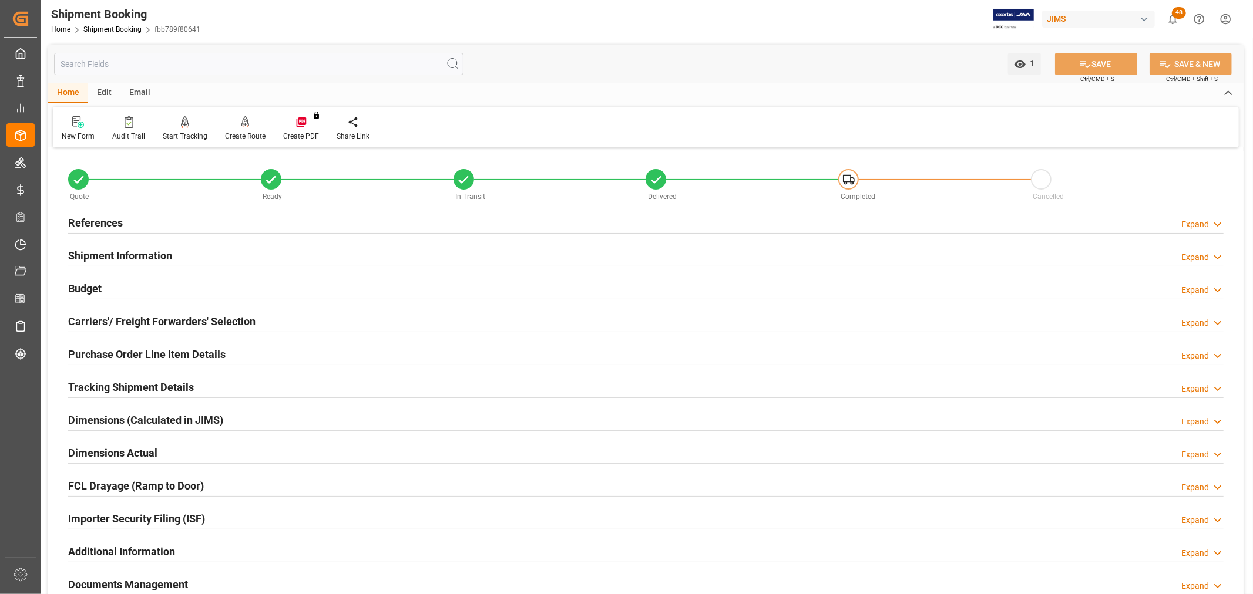
click at [98, 351] on h2 "Purchase Order Line Item Details" at bounding box center [146, 354] width 157 height 16
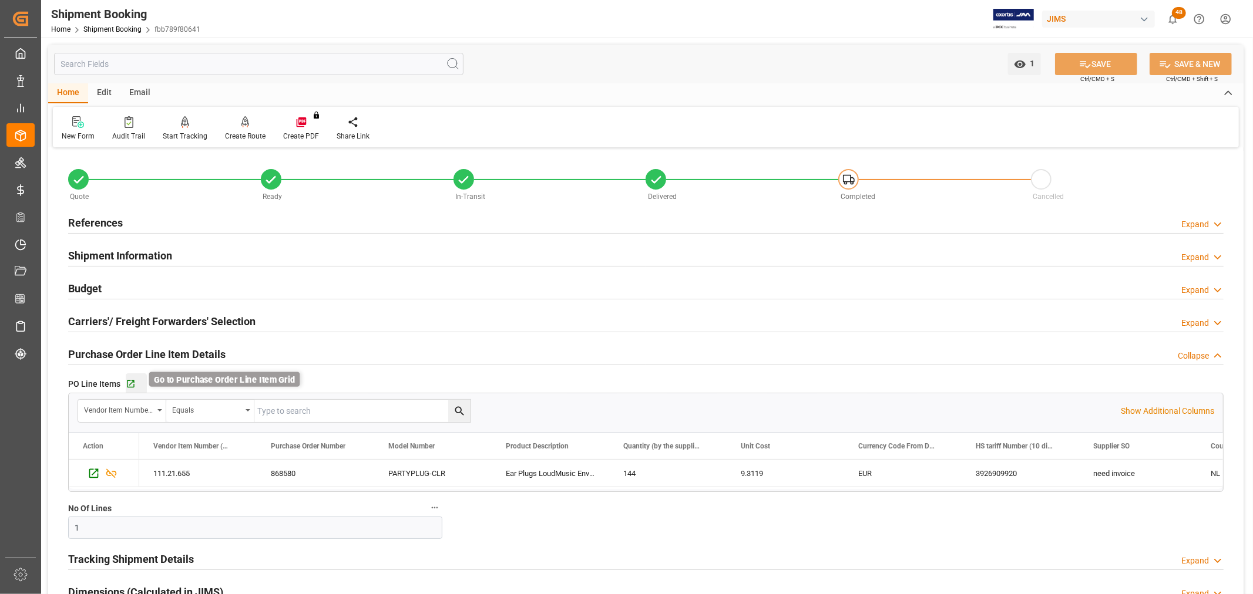
click at [129, 382] on icon "button" at bounding box center [131, 384] width 10 height 10
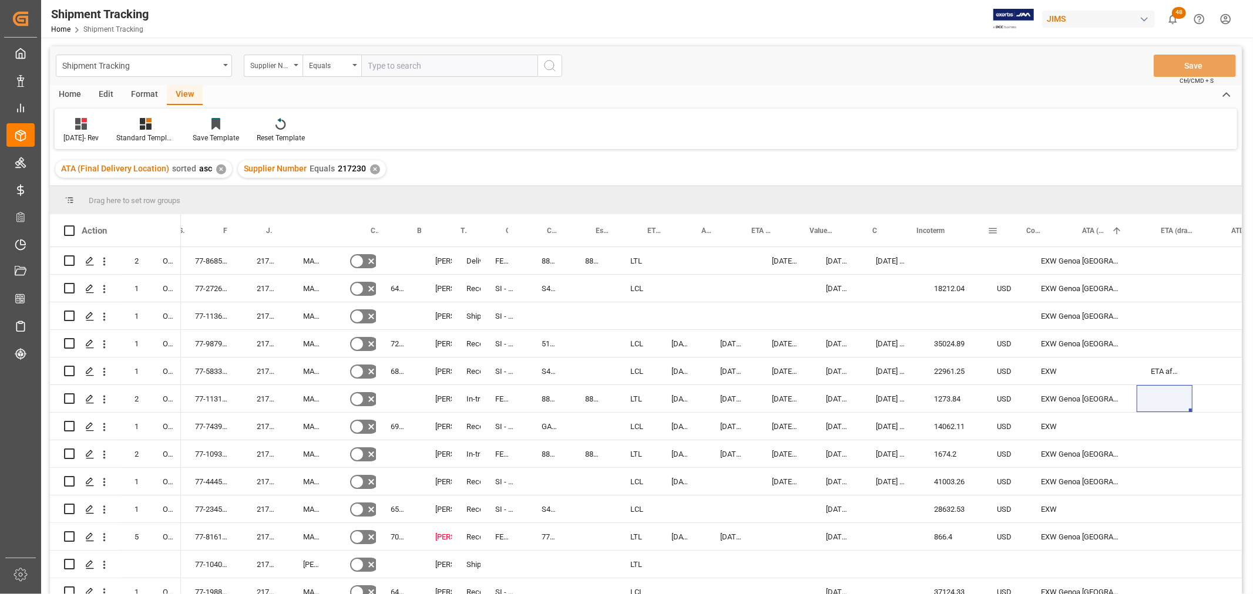
scroll to position [0, 124]
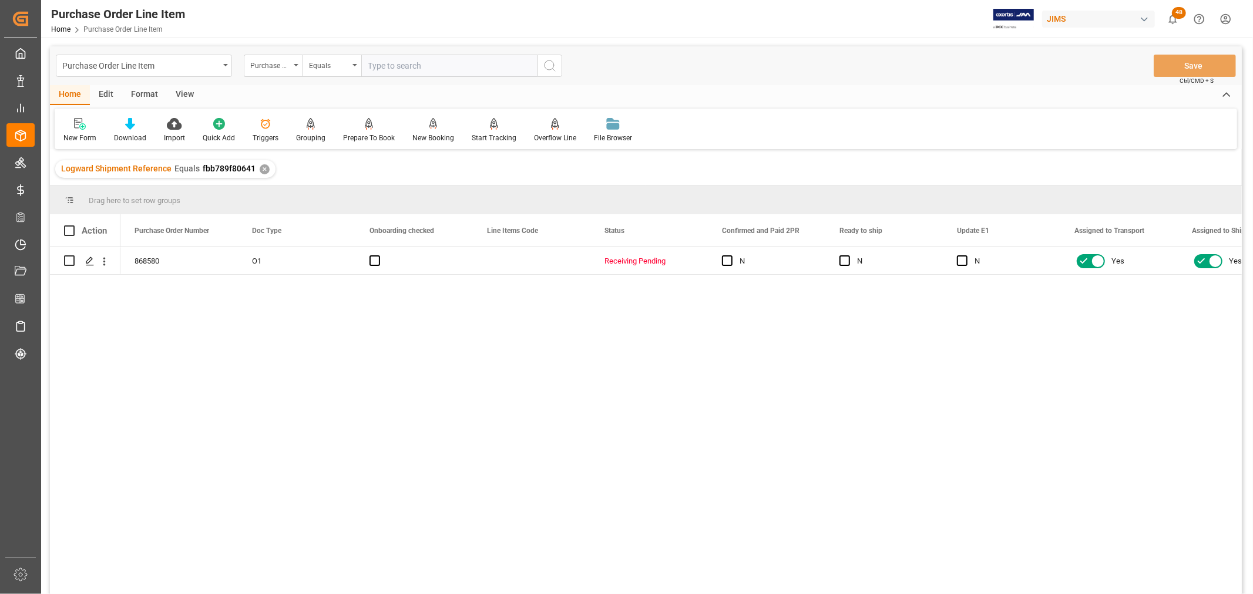
click at [185, 95] on div "View" at bounding box center [185, 95] width 36 height 20
click at [79, 133] on div "Default" at bounding box center [74, 138] width 23 height 11
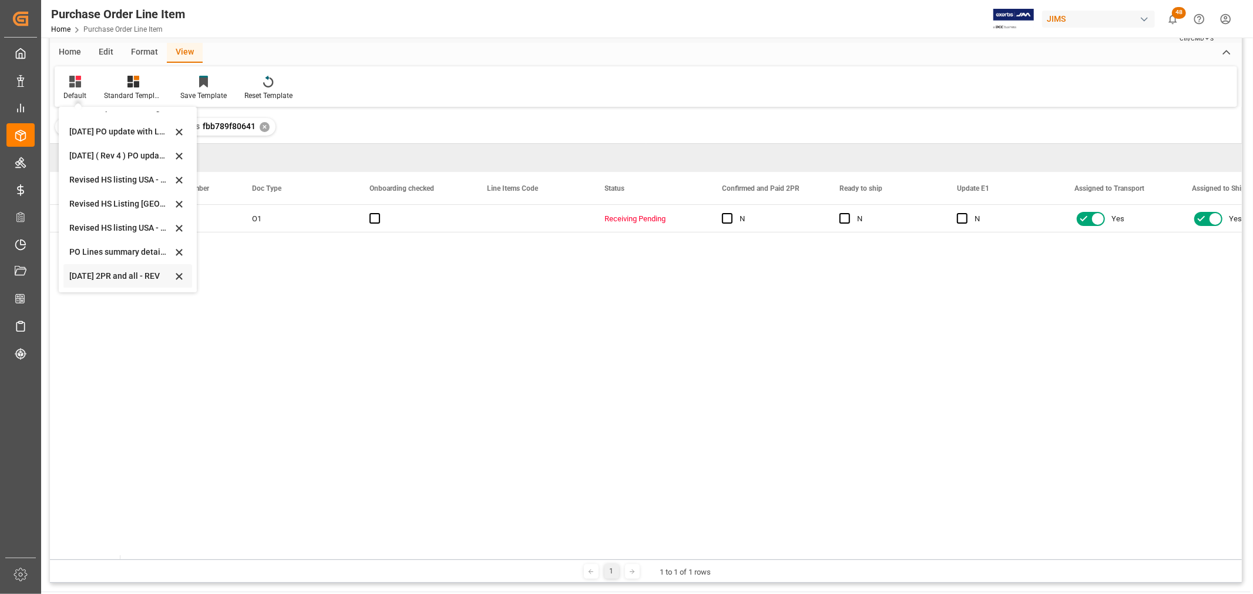
scroll to position [65, 0]
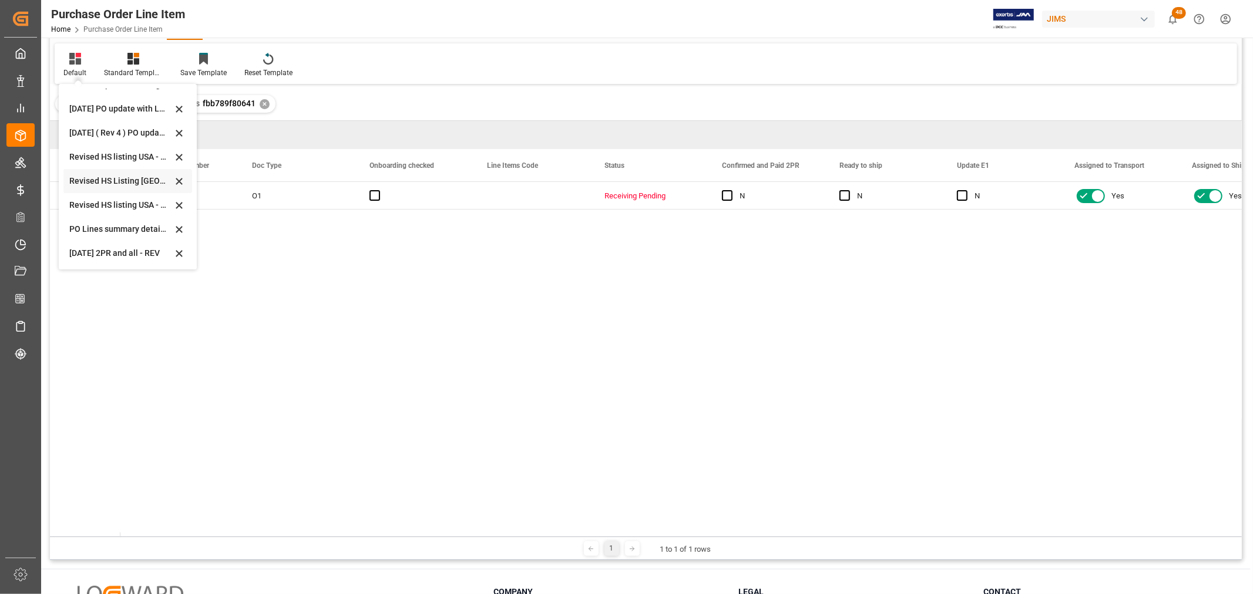
click at [85, 183] on div "Revised HS Listing Canada" at bounding box center [120, 181] width 103 height 12
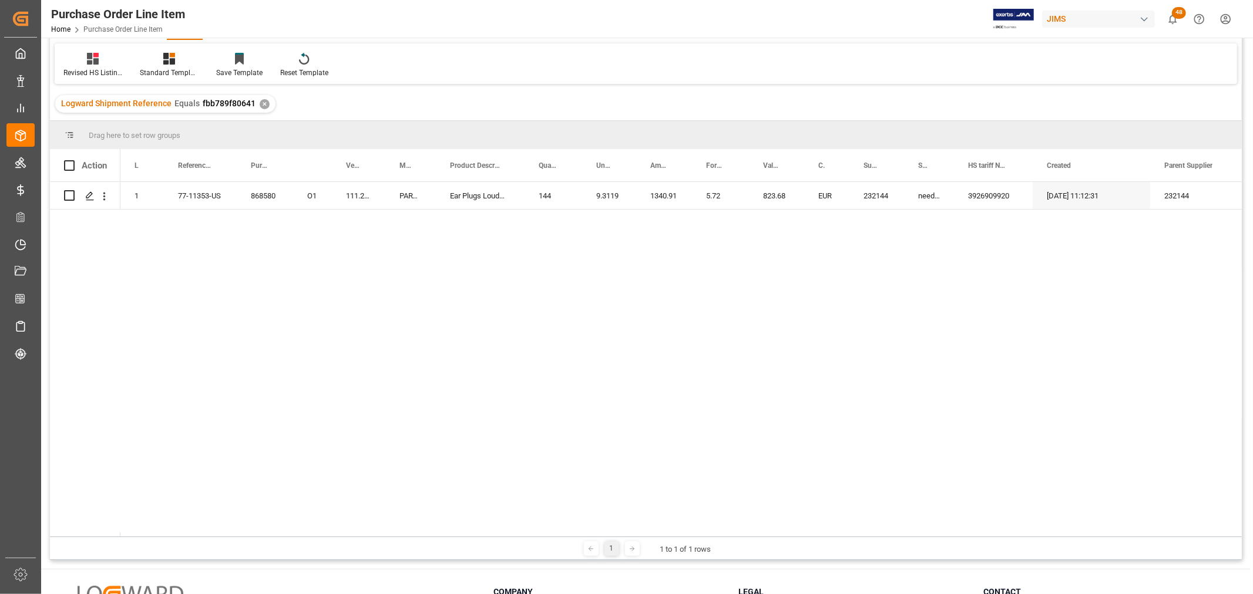
click at [323, 257] on div "868580 O1 1 77-11353-US 111.21.655 PARTYPLUG-CLR Ear Plugs LoudMusic Env Clr 14…" at bounding box center [680, 359] width 1121 height 355
click at [183, 220] on div "868580 O1 1 77-11353-US 111.21.655 PARTYPLUG-CLR Ear Plugs LoudMusic Env Clr 14…" at bounding box center [680, 359] width 1121 height 355
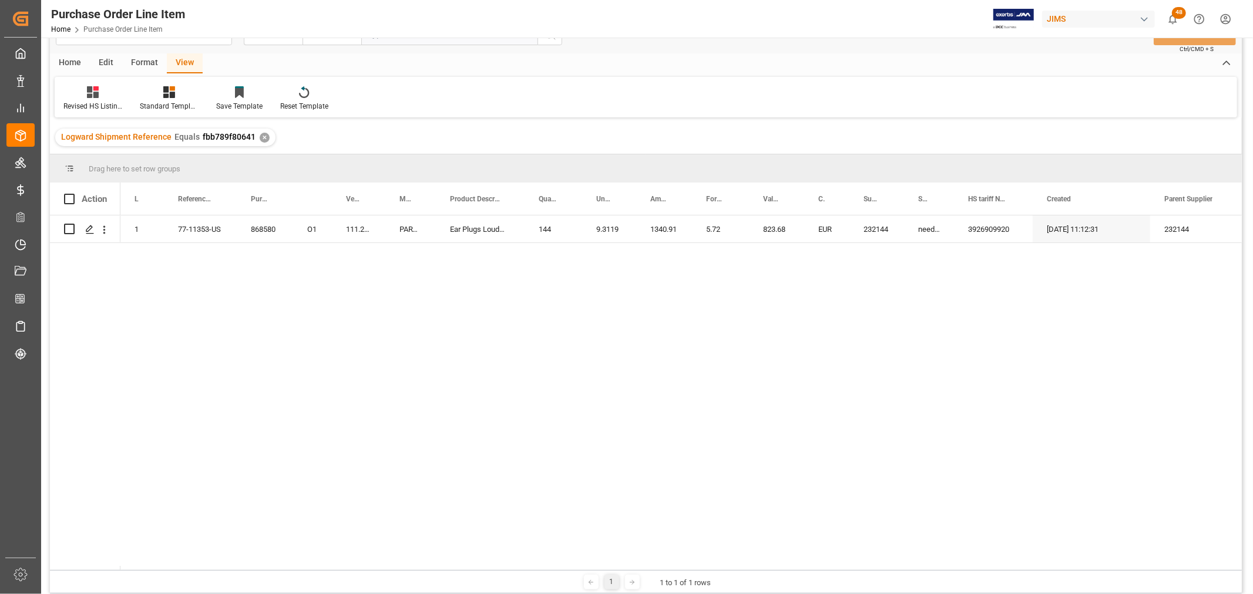
scroll to position [0, 0]
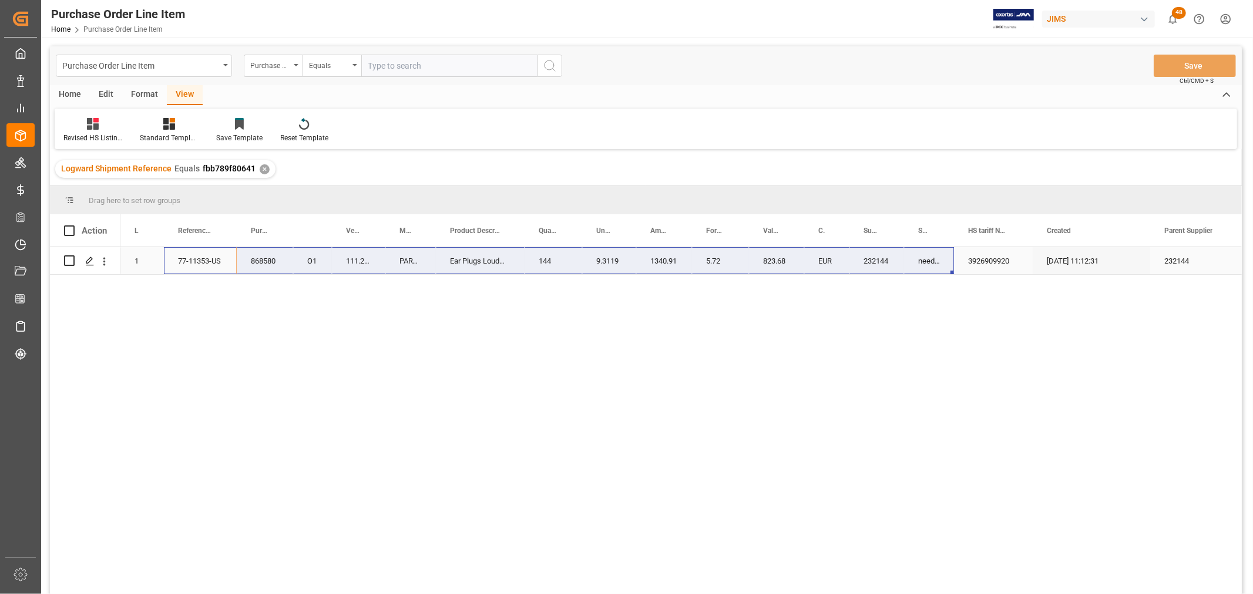
drag, startPoint x: 175, startPoint y: 261, endPoint x: 940, endPoint y: 264, distance: 764.6
click at [940, 264] on div "868580 O1 1 77-11353-US 111.21.655 PARTYPLUG-CLR Ear Plugs LoudMusic Env Clr 14…" at bounding box center [752, 261] width 1264 height 28
click at [229, 318] on div "868580 O1 1 77-11353-US 111.21.655 PARTYPLUG-CLR Ear Plugs LoudMusic Env Clr 14…" at bounding box center [680, 424] width 1121 height 355
click at [207, 305] on div "868580 O1 1 77-11353-US 111.21.655 PARTYPLUG-CLR Ear Plugs LoudMusic Env Clr 14…" at bounding box center [680, 424] width 1121 height 355
drag, startPoint x: 189, startPoint y: 260, endPoint x: 940, endPoint y: 273, distance: 751.2
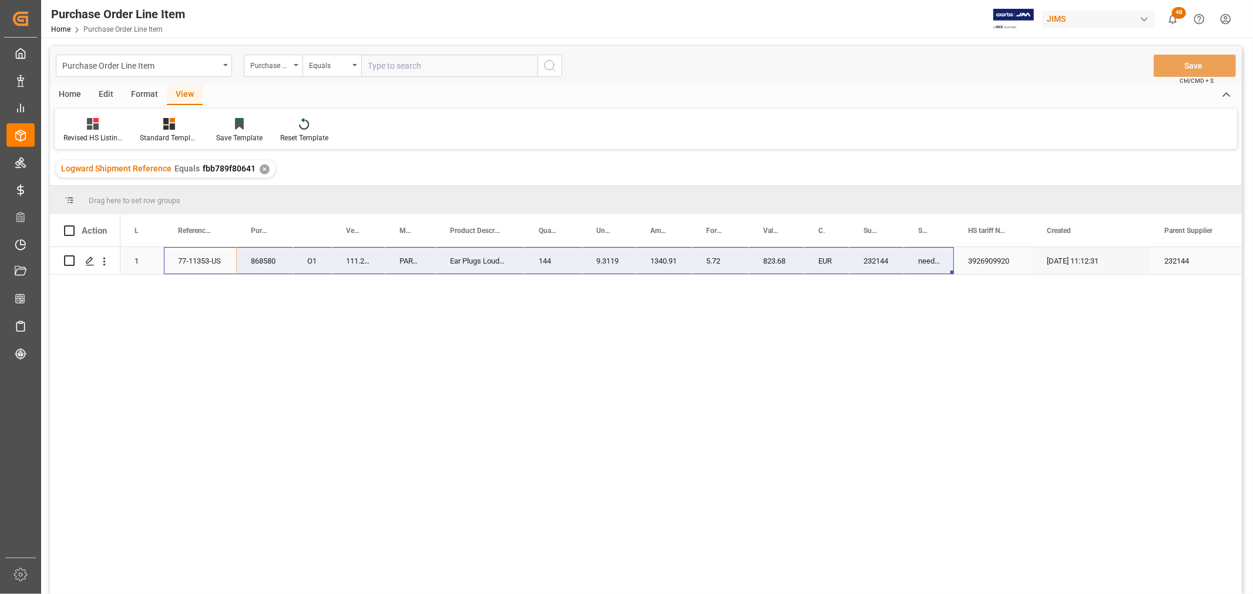
click at [940, 273] on div "868580 O1 1 77-11353-US 111.21.655 PARTYPLUG-CLR Ear Plugs LoudMusic Env Clr 14…" at bounding box center [752, 261] width 1264 height 28
